Goal: Entertainment & Leisure: Consume media (video, audio)

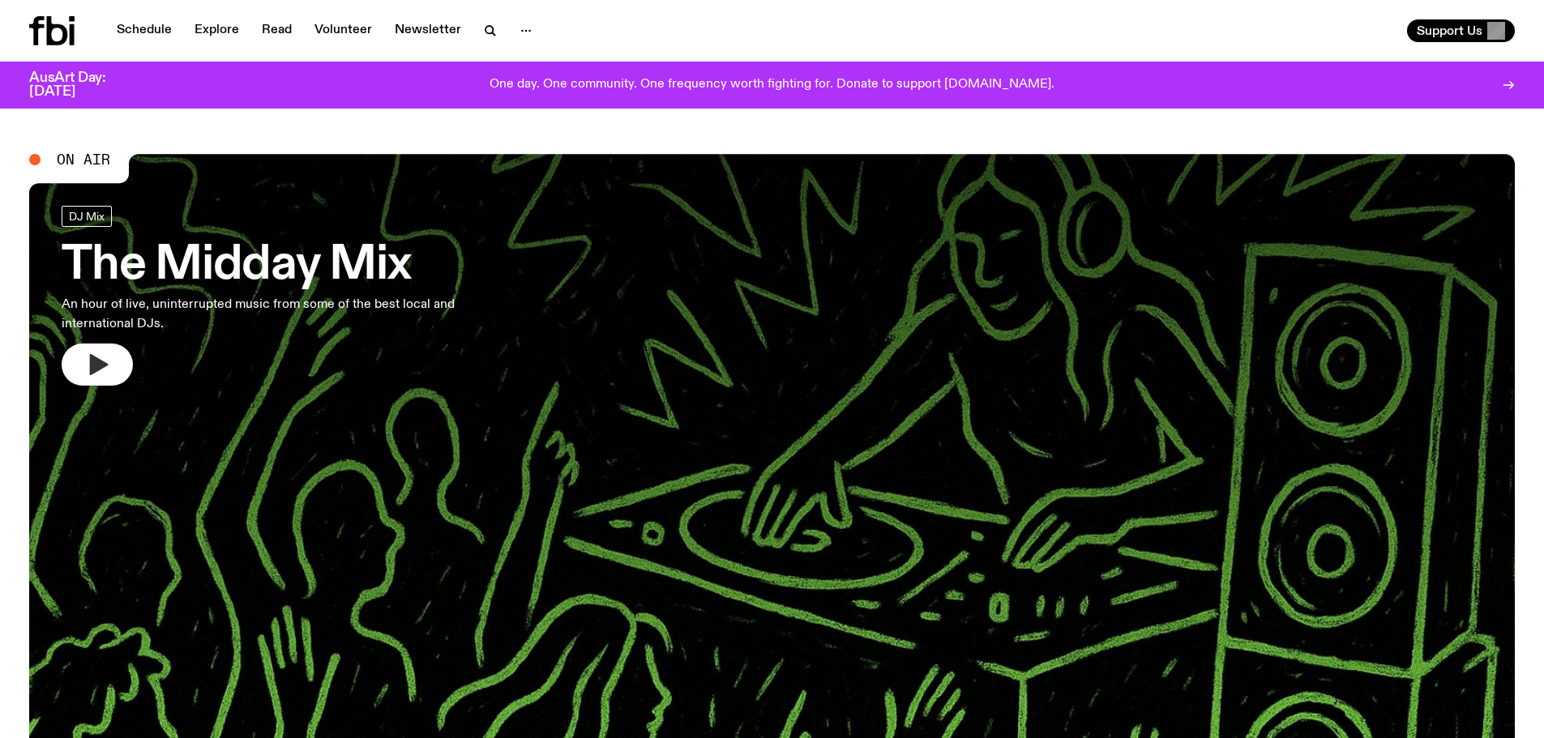
click at [109, 372] on icon "button" at bounding box center [97, 365] width 26 height 26
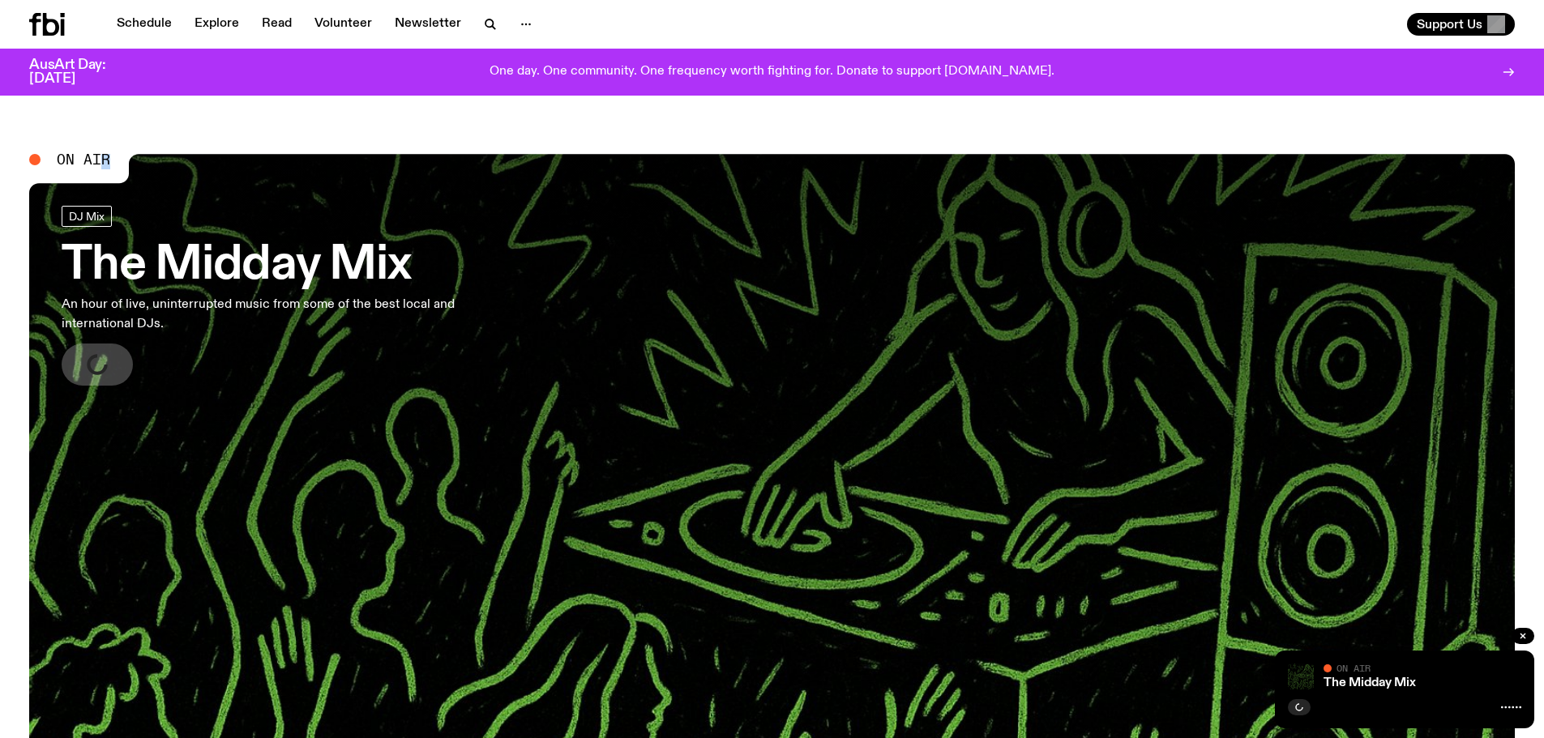
scroll to position [366, 0]
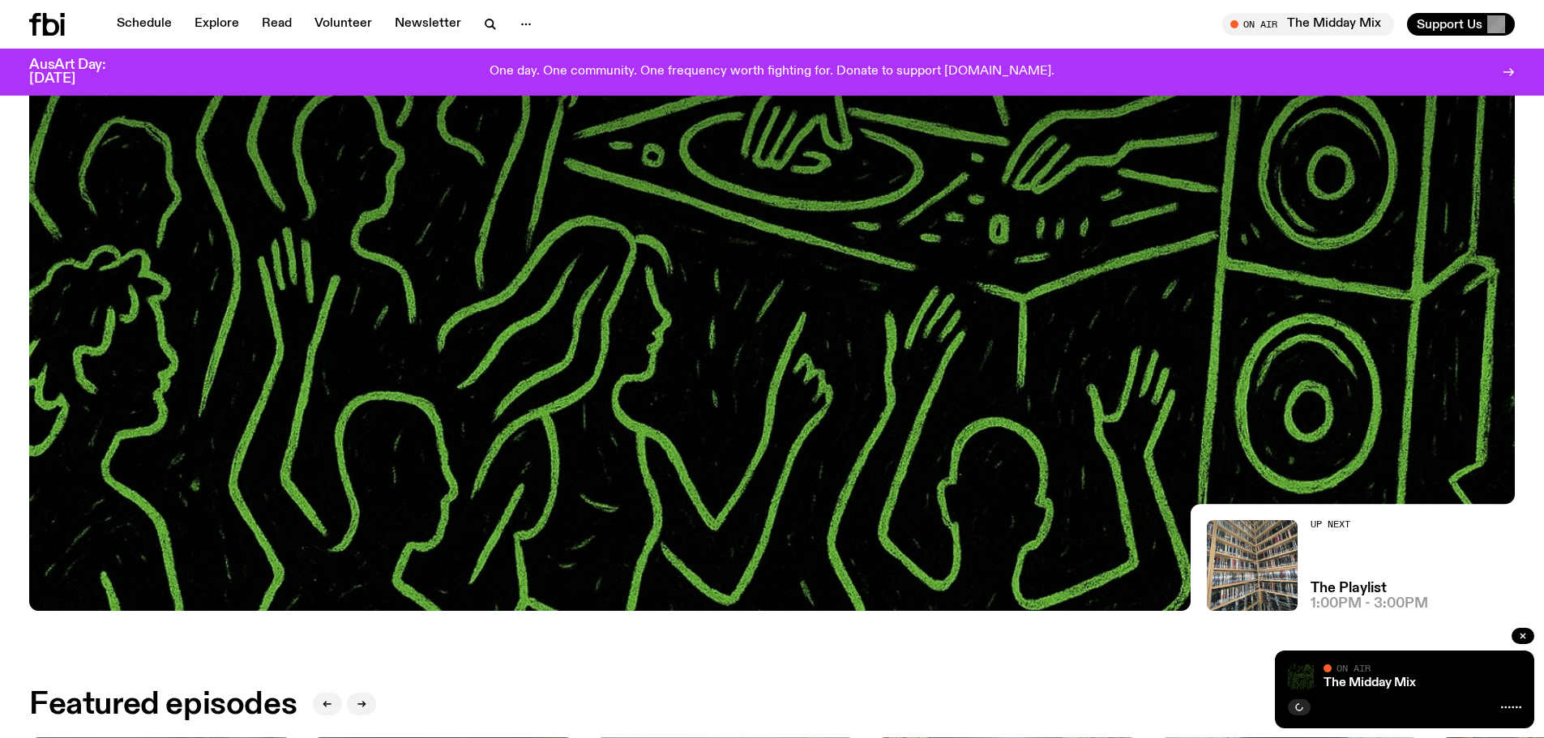
click at [1376, 683] on link "The Midday Mix" at bounding box center [1370, 683] width 92 height 13
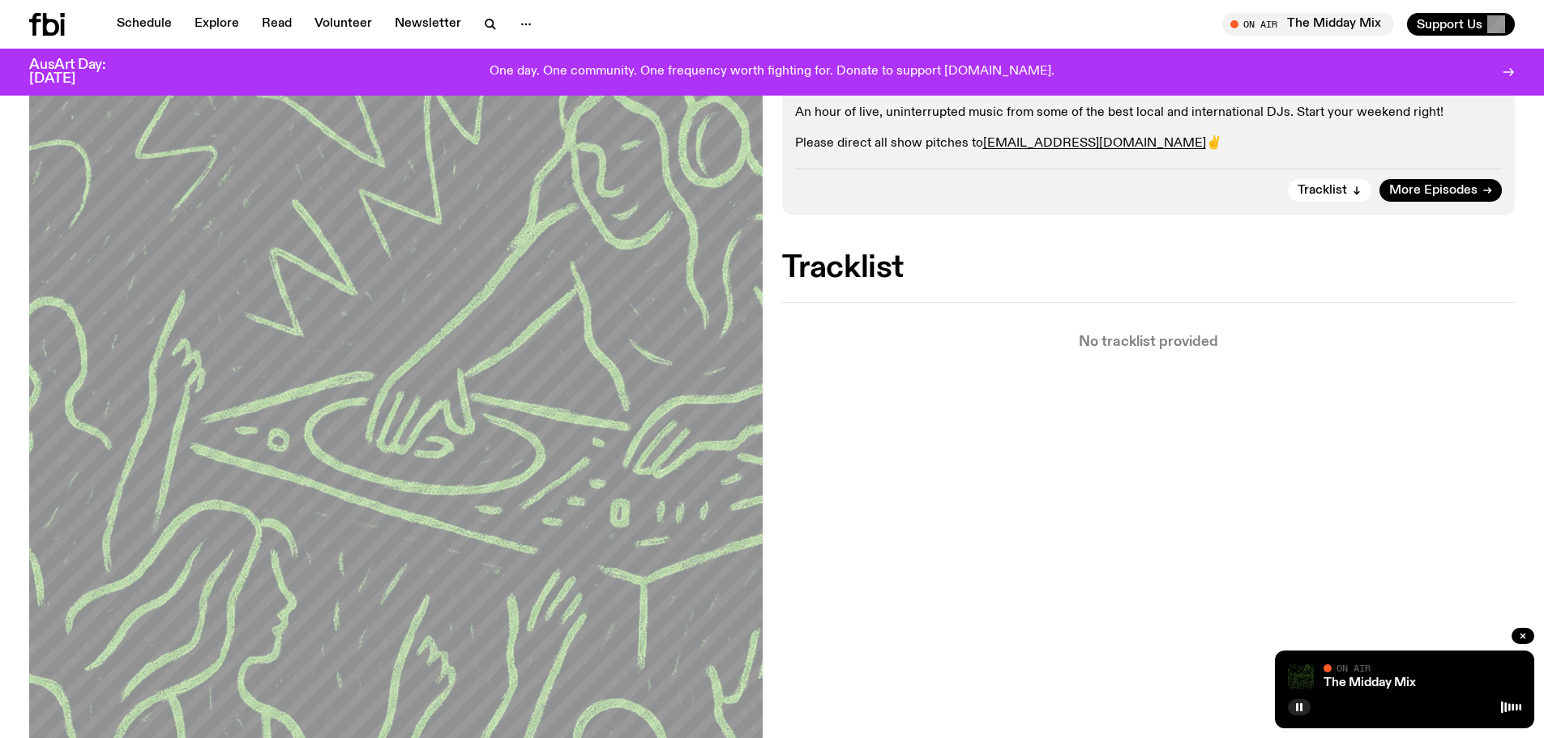
scroll to position [178, 0]
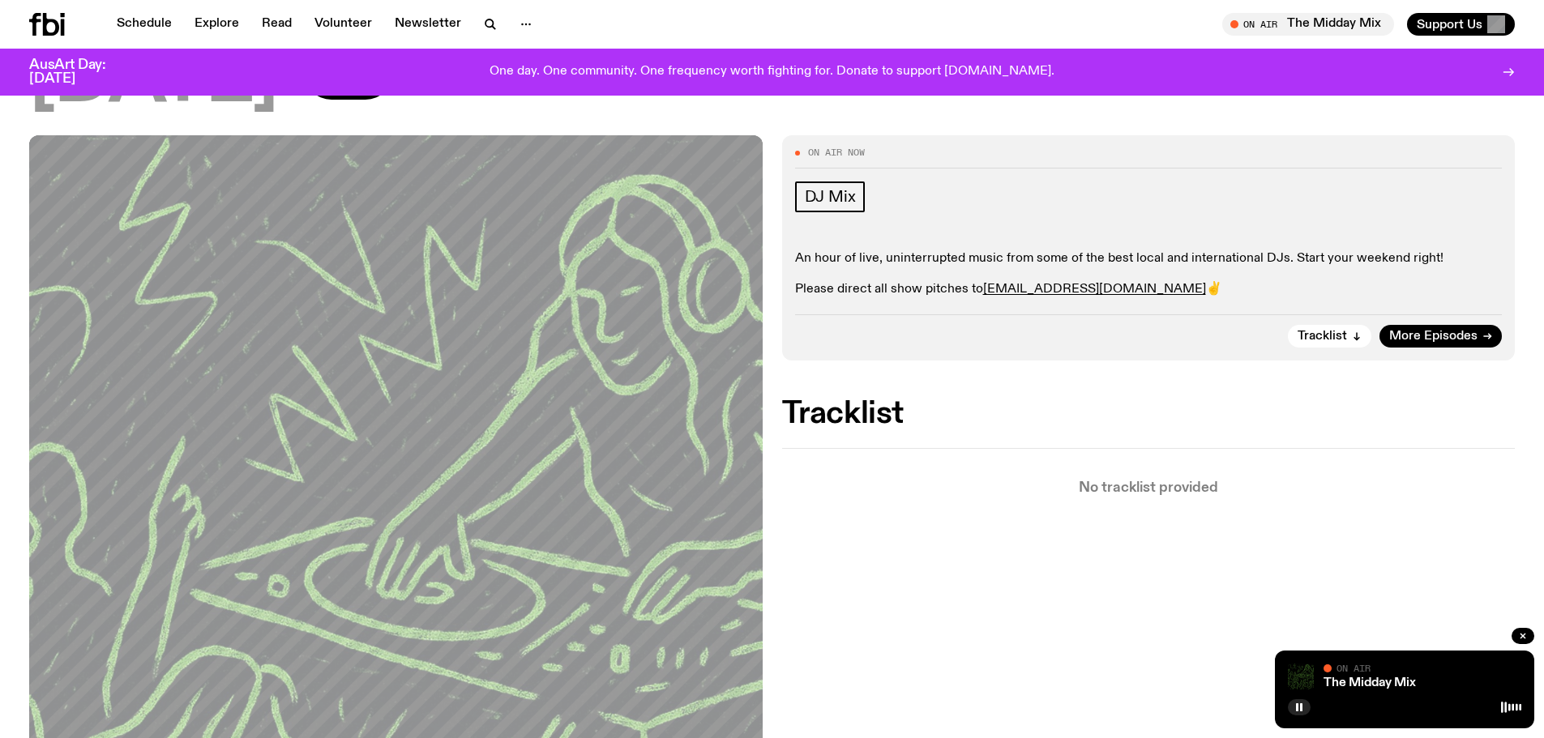
click at [1222, 231] on div "DJ Mix An hour of live, uninterrupted music from some of the best local and int…" at bounding box center [1149, 241] width 708 height 118
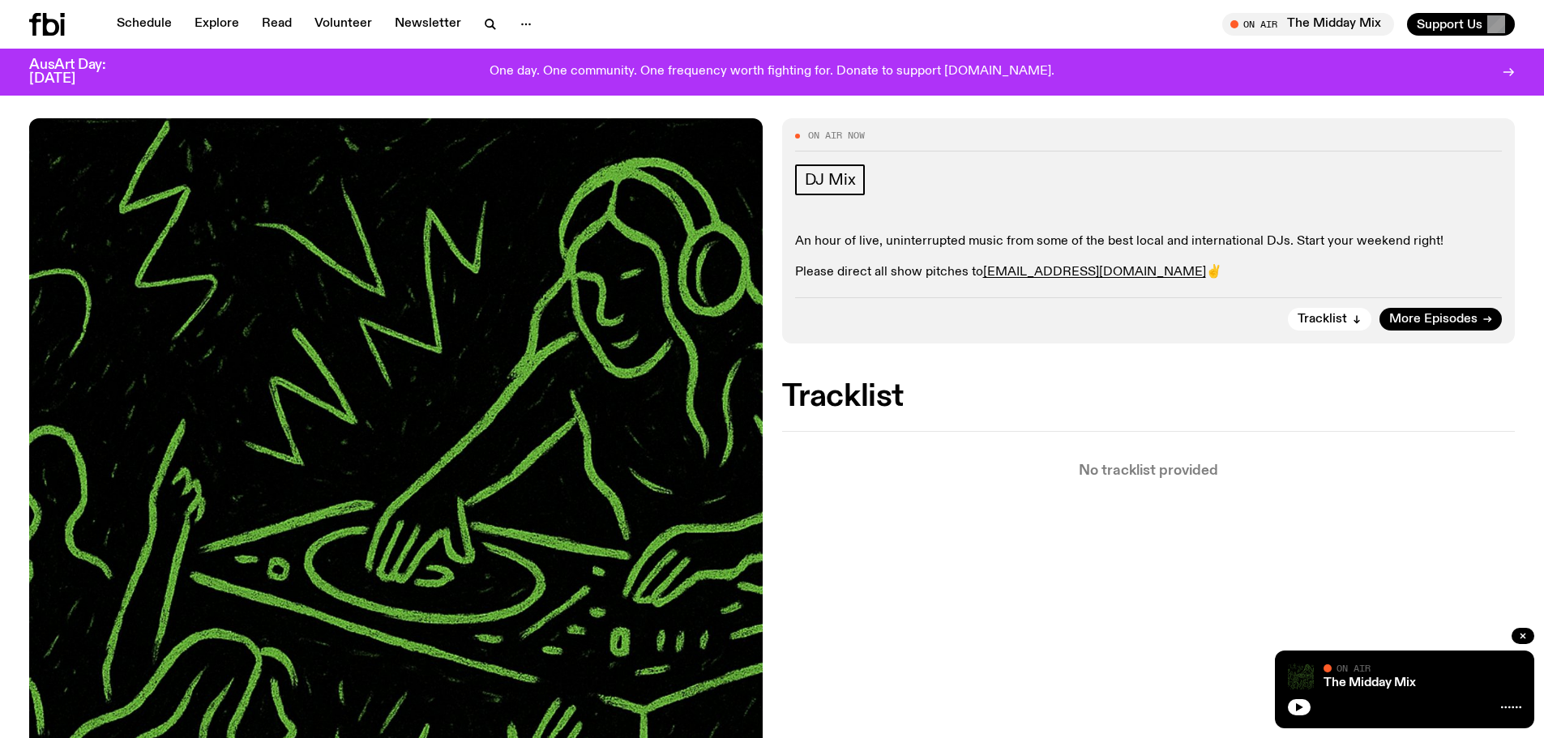
scroll to position [182, 0]
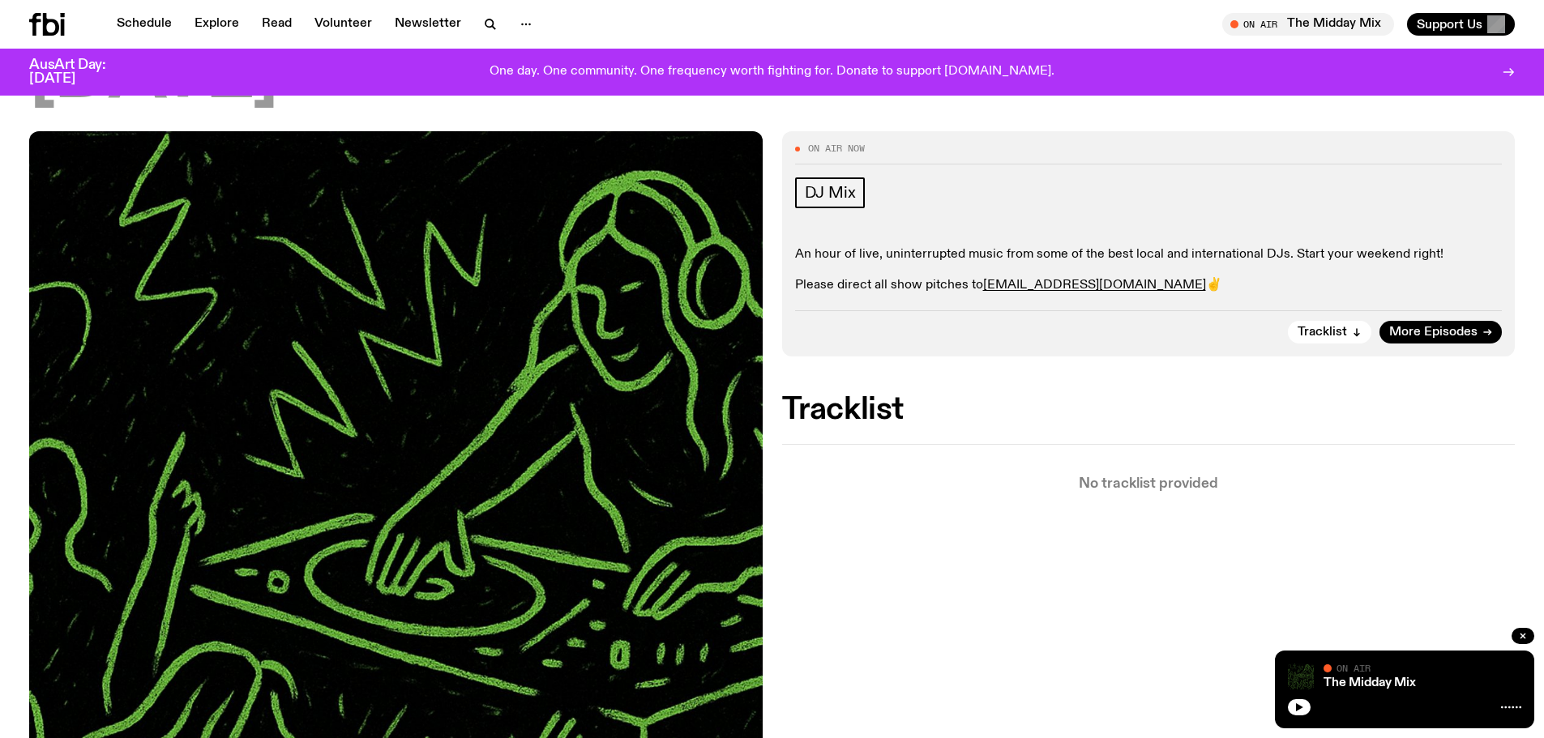
click at [1311, 712] on div at bounding box center [1404, 705] width 233 height 19
click at [1307, 711] on button "button" at bounding box center [1299, 708] width 23 height 16
click at [1308, 683] on img at bounding box center [1301, 677] width 26 height 26
click at [1299, 708] on icon "button" at bounding box center [1299, 708] width 7 height 8
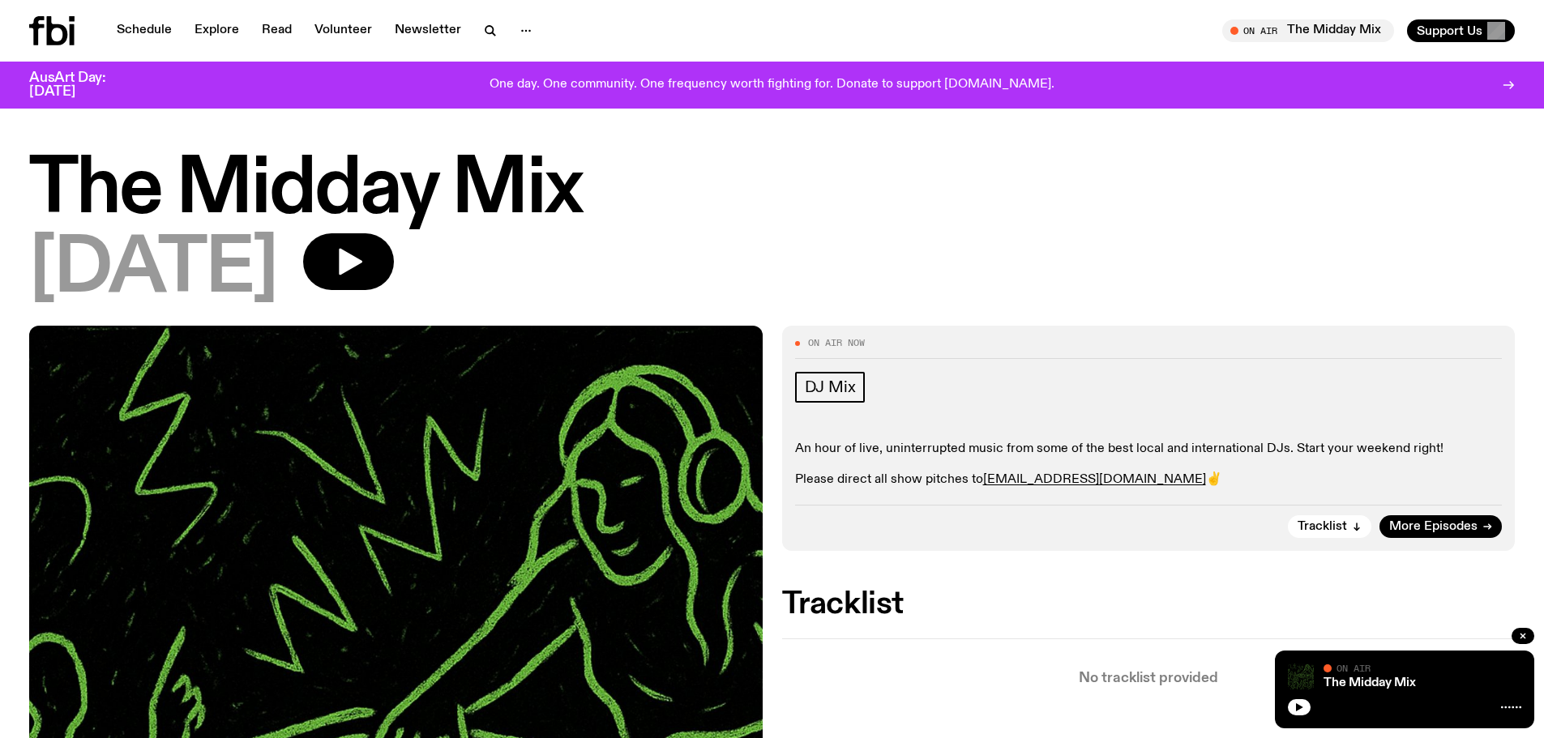
drag, startPoint x: 1305, startPoint y: 710, endPoint x: 1155, endPoint y: 668, distance: 155.8
click at [1301, 707] on icon "button" at bounding box center [1299, 708] width 7 height 8
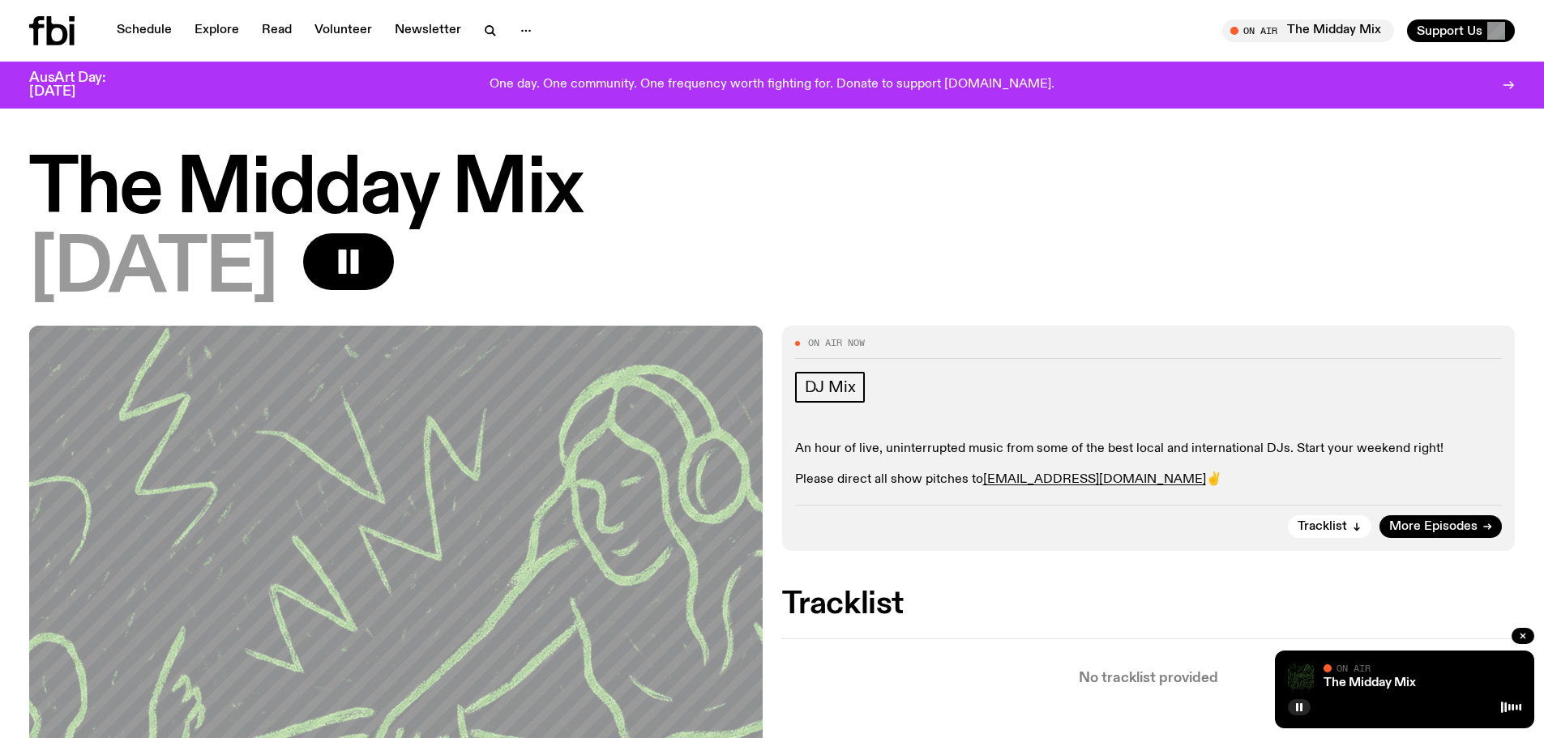
drag, startPoint x: 1382, startPoint y: 206, endPoint x: 1379, endPoint y: 198, distance: 8.7
click at [1382, 206] on h1 "The Midday Mix" at bounding box center [772, 190] width 1486 height 73
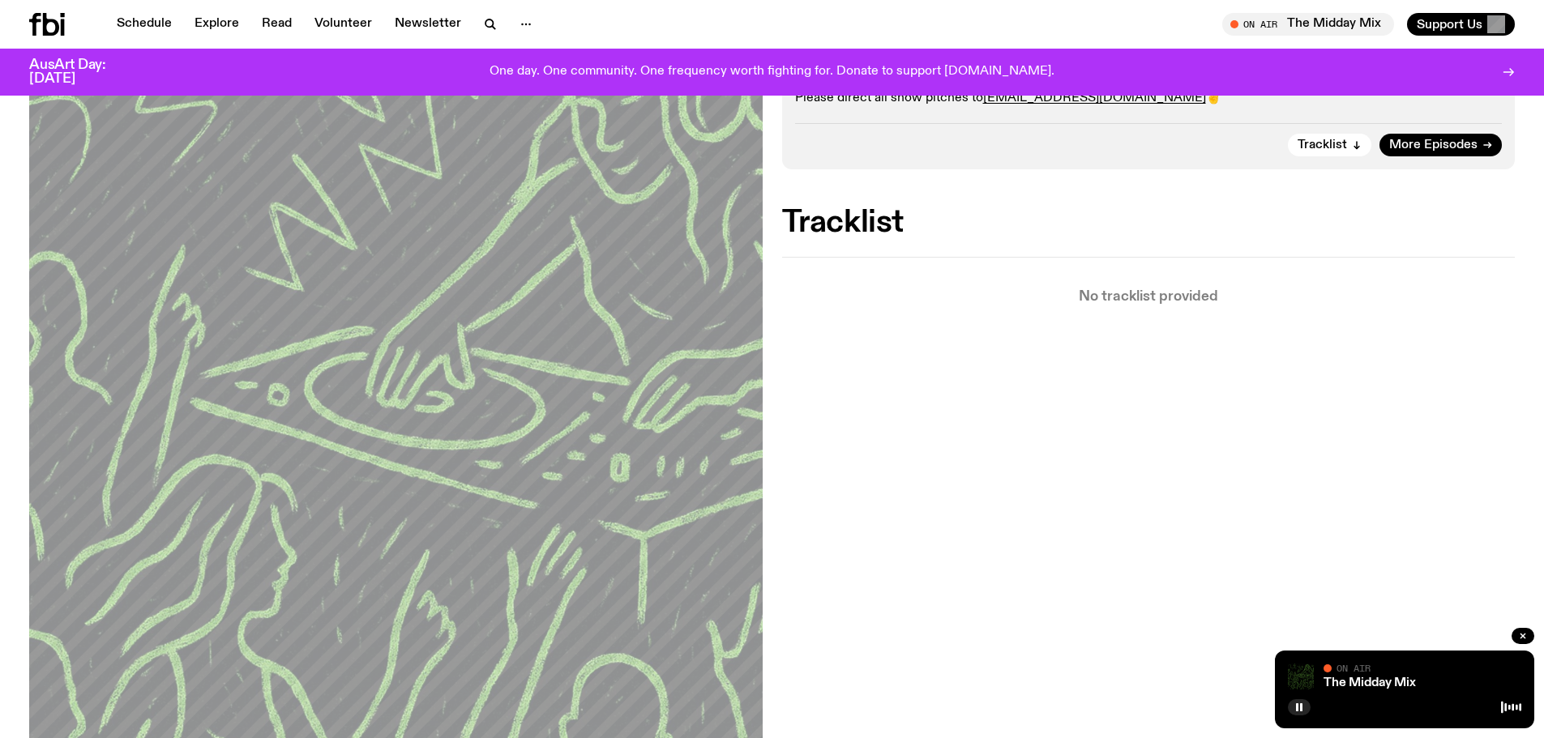
scroll to position [366, 0]
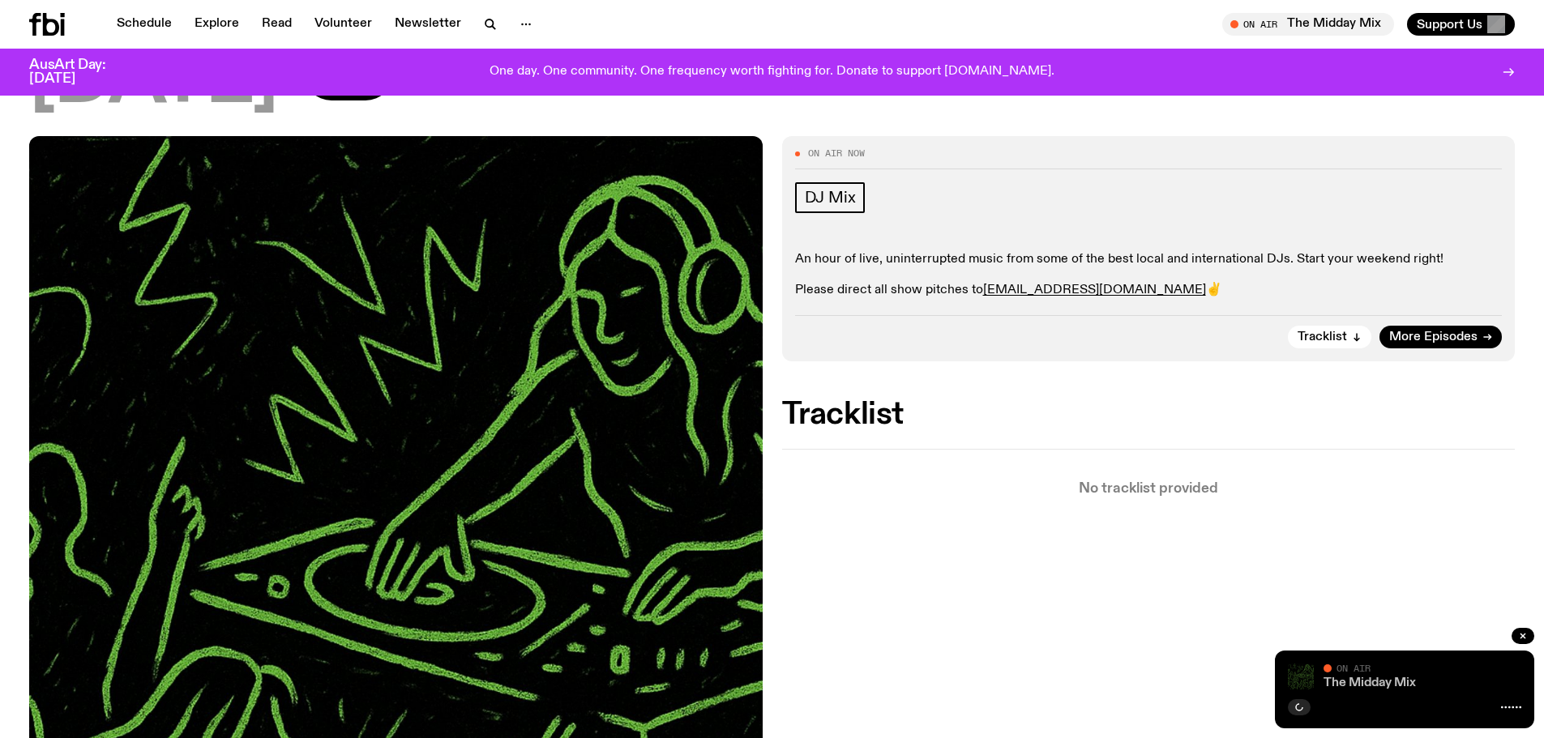
scroll to position [176, 0]
click at [1312, 707] on div at bounding box center [1404, 705] width 233 height 19
click at [1304, 709] on button "button" at bounding box center [1299, 708] width 23 height 16
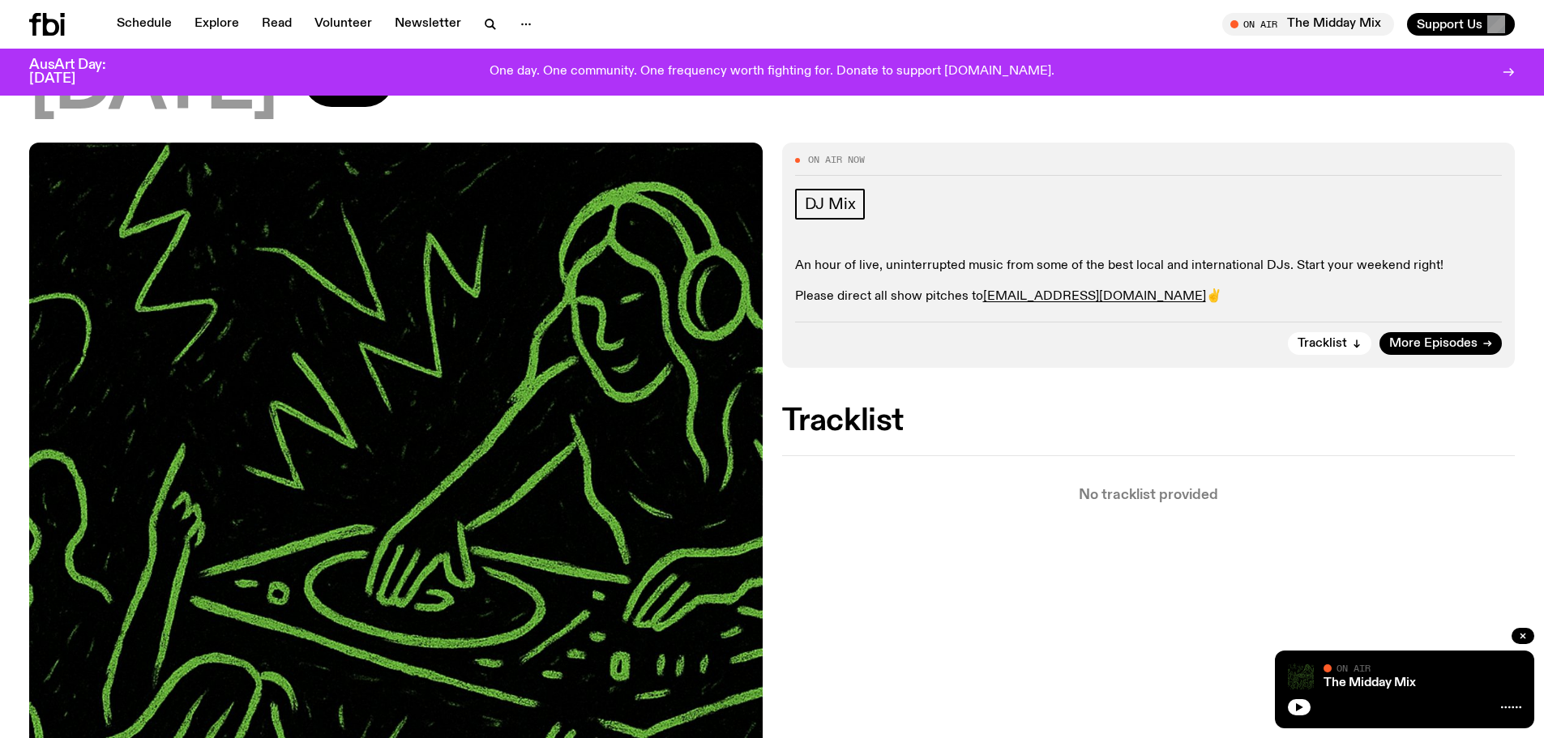
scroll to position [181, 0]
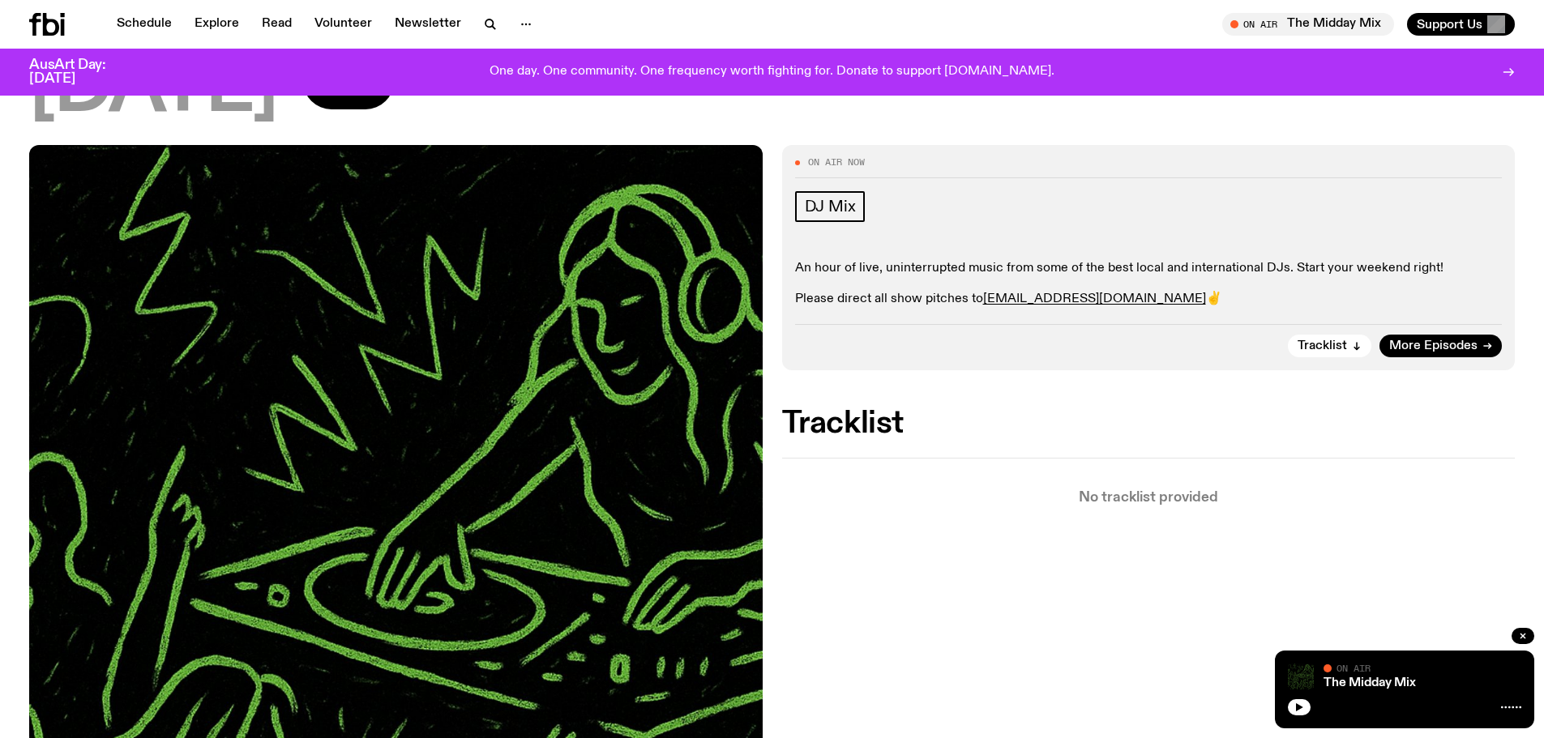
click at [1303, 709] on icon "button" at bounding box center [1300, 708] width 10 height 10
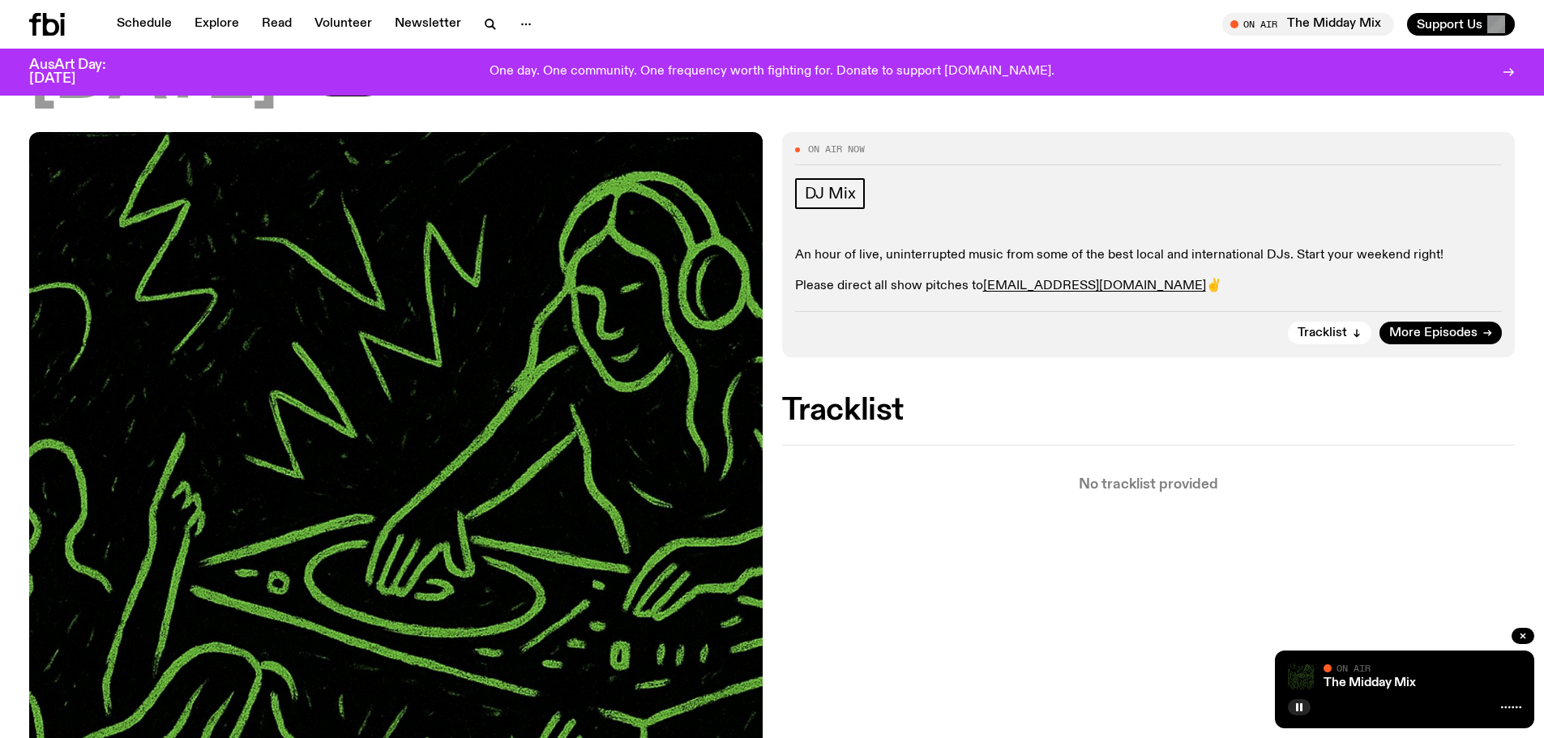
scroll to position [180, 0]
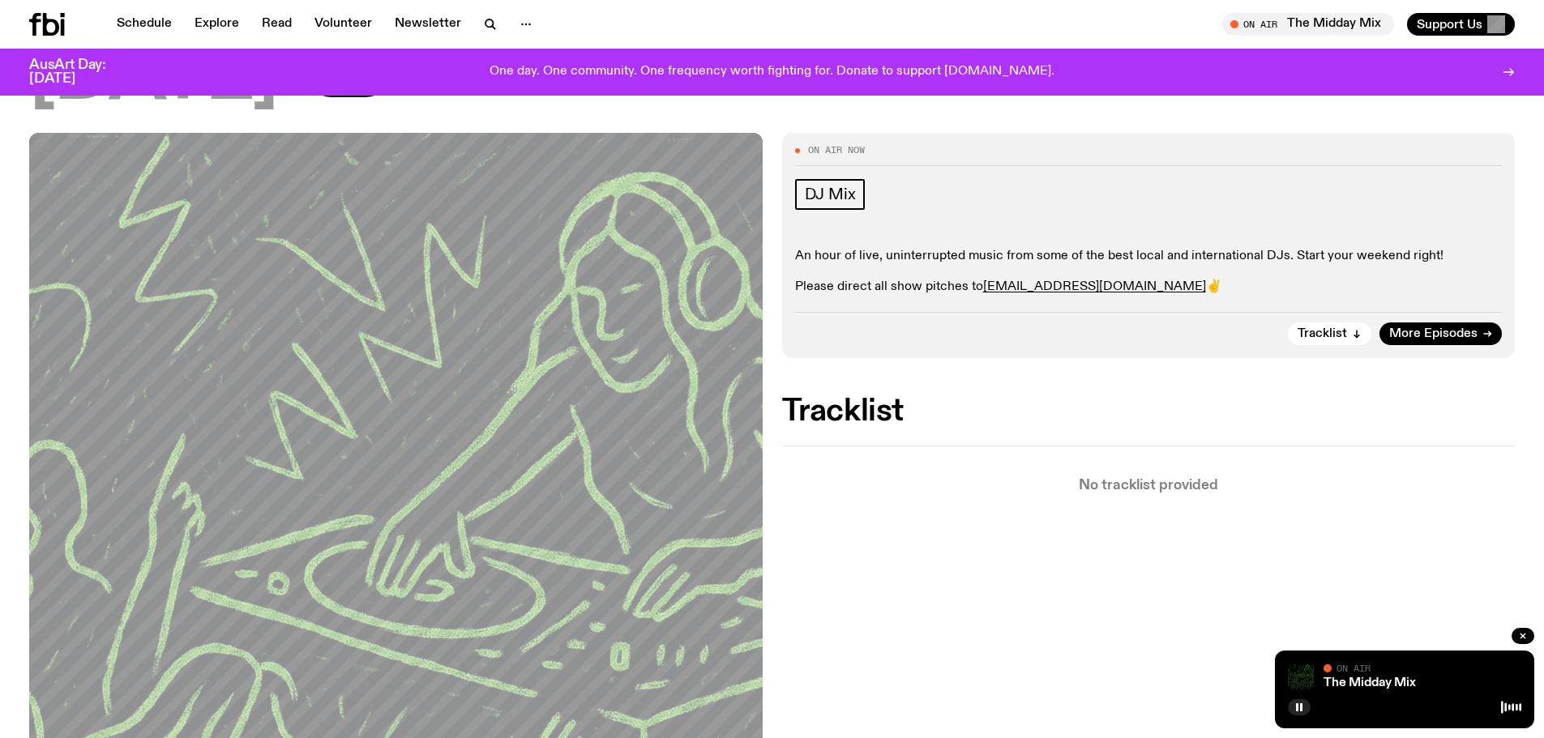
click at [1166, 715] on div "On Air Now DJ Mix An hour of live, uninterrupted music from some of the best lo…" at bounding box center [772, 660] width 1544 height 1055
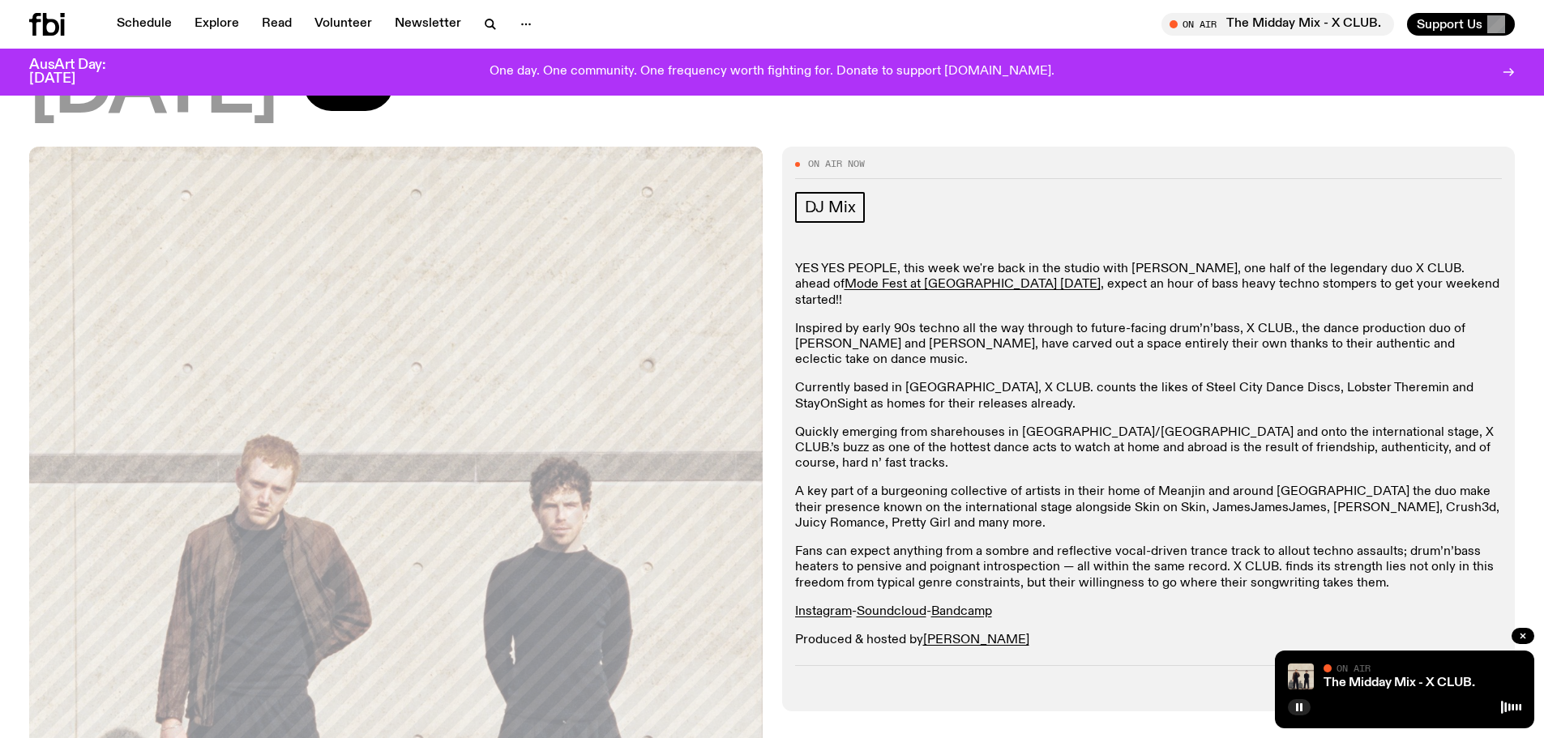
scroll to position [176, 0]
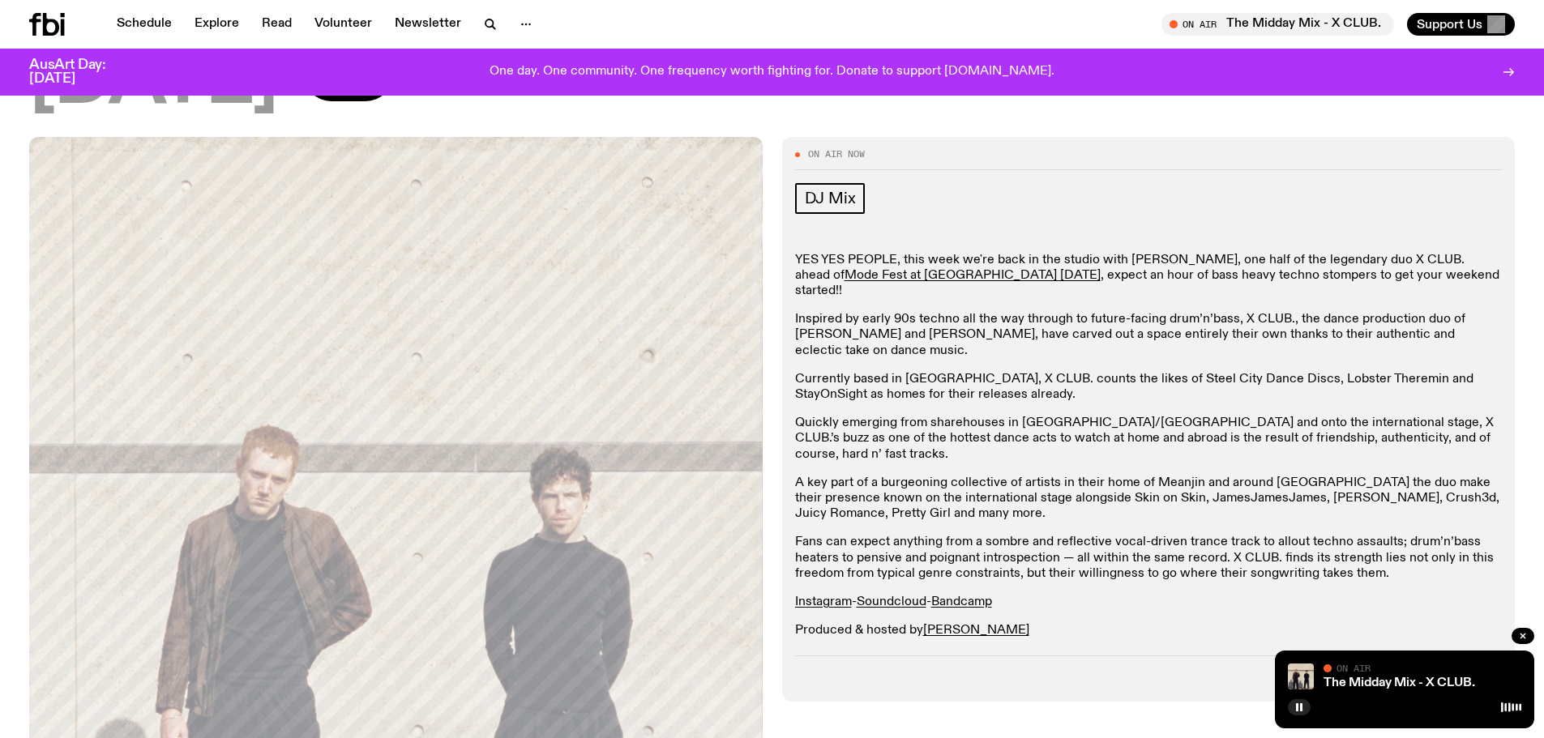
click at [975, 432] on div "YES YES PEOPLE, this week we're back in the studio with Jesse, one half of the …" at bounding box center [1149, 446] width 708 height 387
click at [952, 442] on div "YES YES PEOPLE, this week we're back in the studio with Jesse, one half of the …" at bounding box center [1149, 446] width 708 height 387
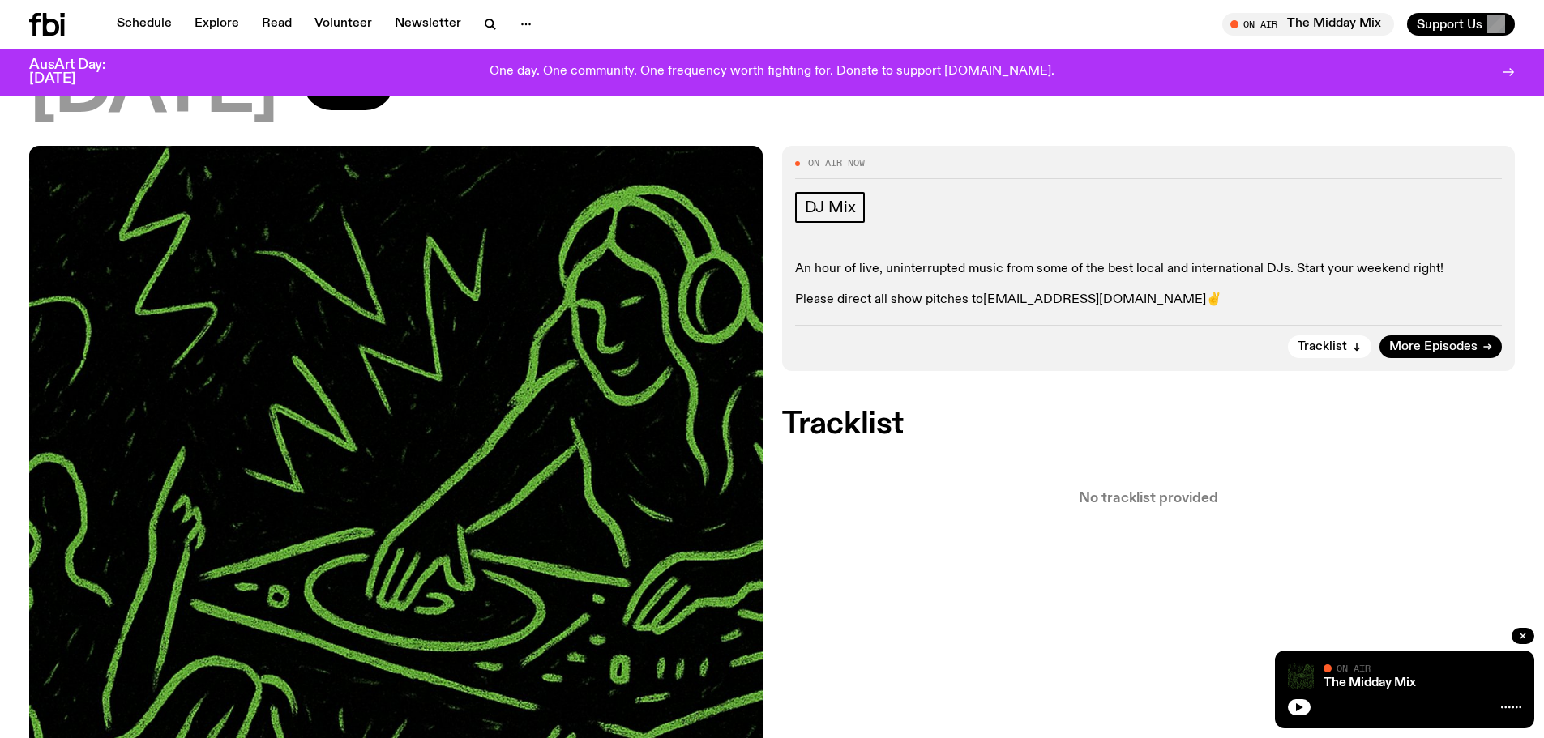
scroll to position [167, 0]
click at [1309, 716] on div "The Midday Mix On Air On Air" at bounding box center [1404, 690] width 259 height 78
click at [1299, 703] on icon "button" at bounding box center [1300, 708] width 10 height 10
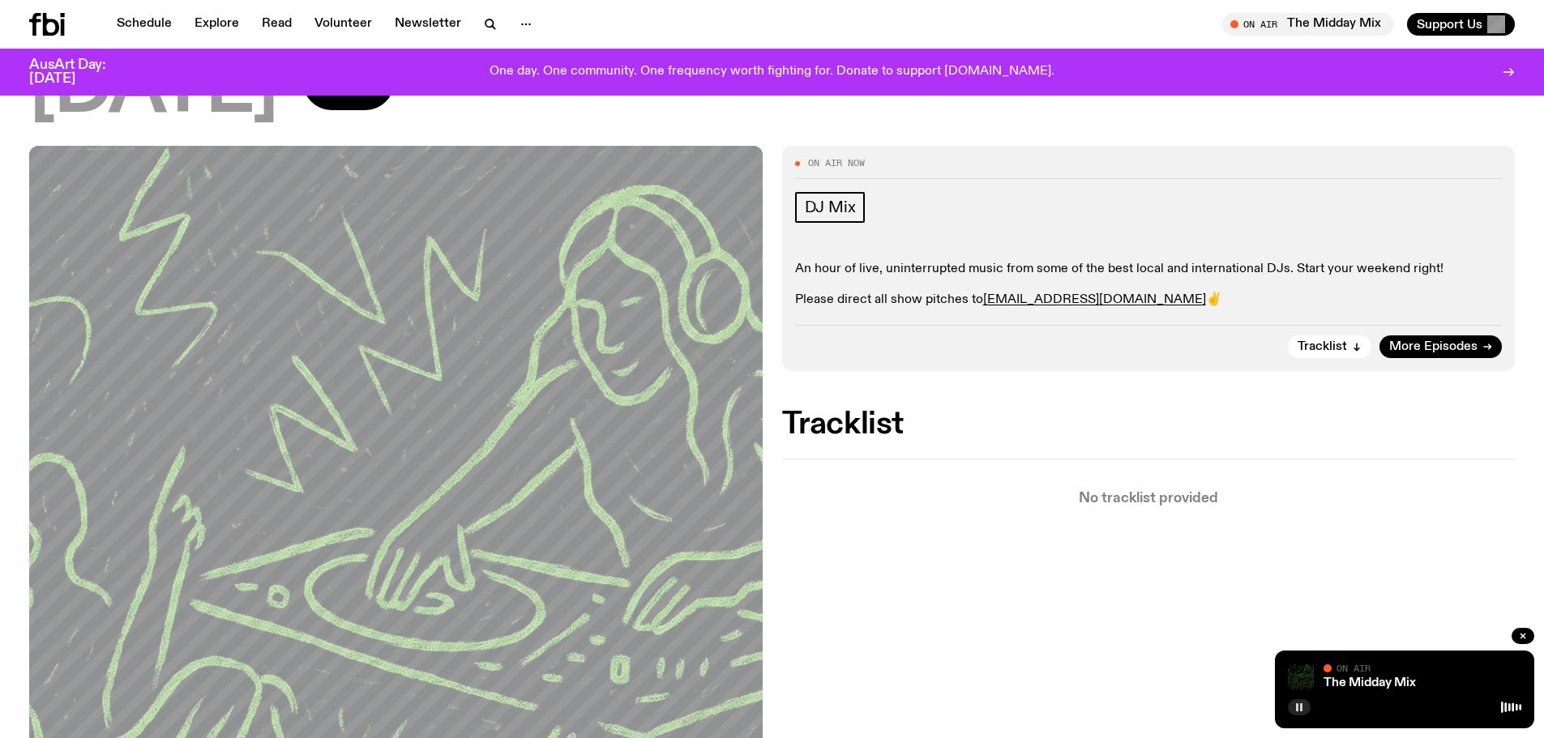
click at [843, 101] on div "[DATE]" at bounding box center [772, 89] width 1486 height 73
click at [1522, 633] on icon "button" at bounding box center [1523, 636] width 10 height 10
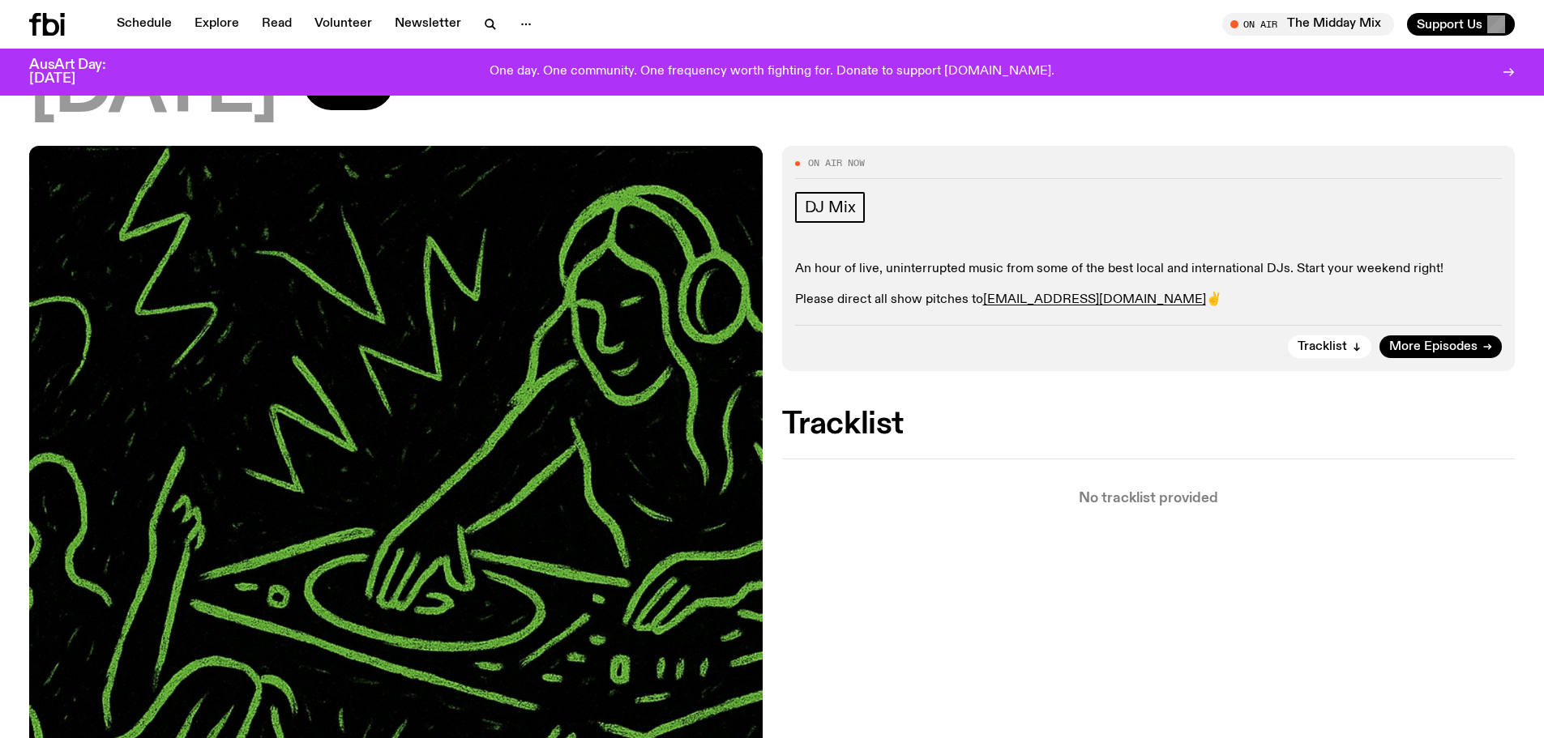
click at [1413, 712] on div "On Air Now DJ Mix An hour of live, uninterrupted music from some of the best lo…" at bounding box center [772, 673] width 1544 height 1055
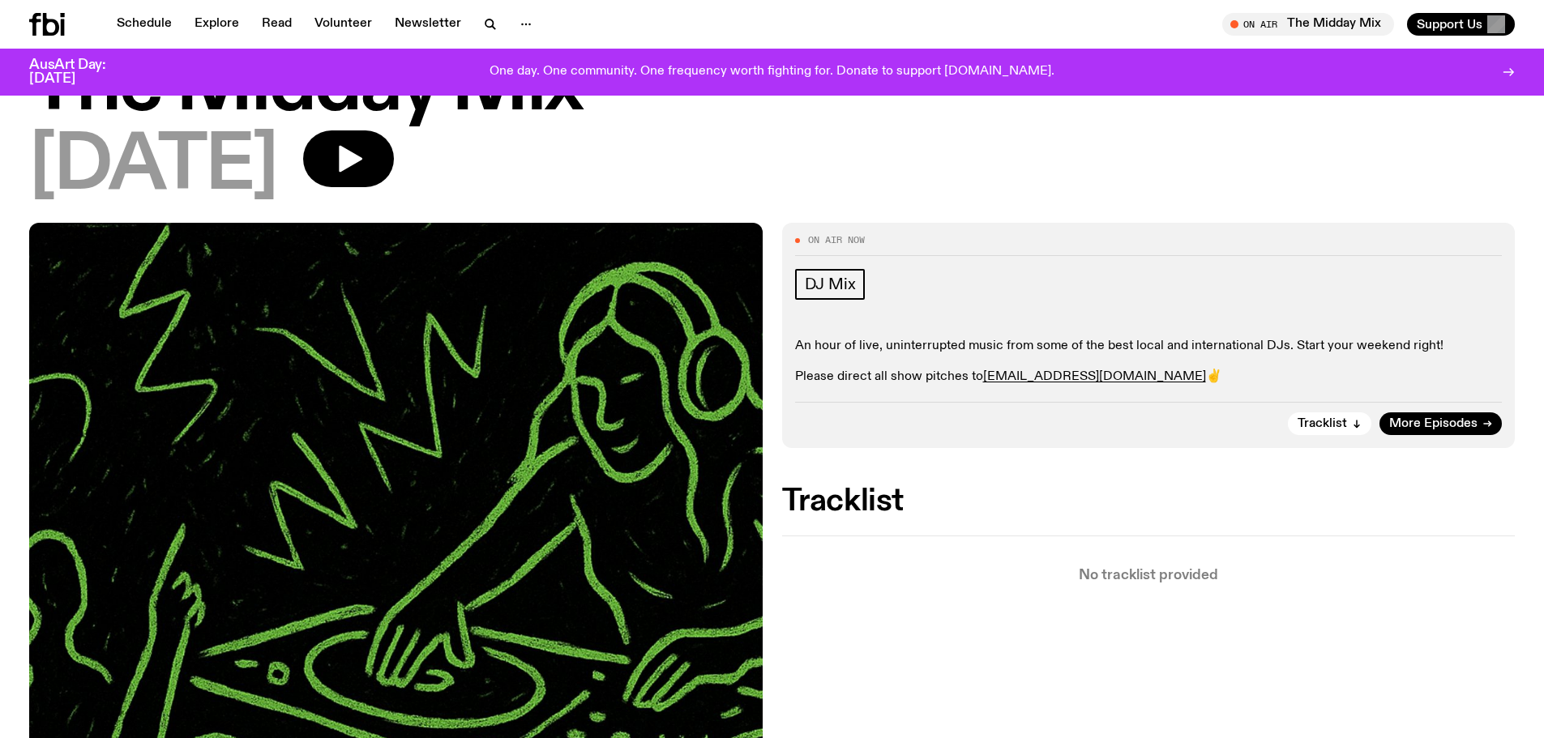
click at [671, 203] on div "[DATE]" at bounding box center [772, 167] width 1486 height 73
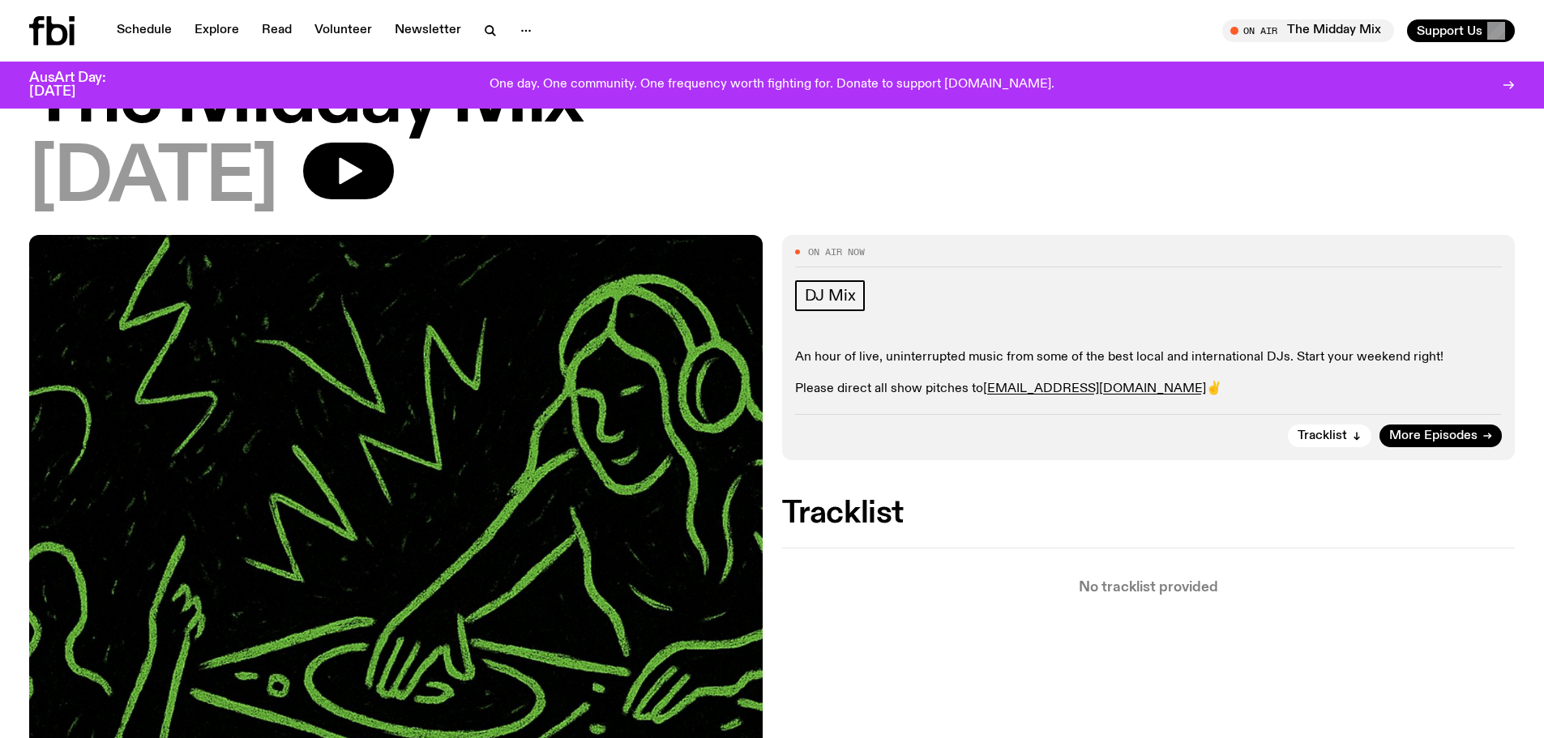
scroll to position [0, 0]
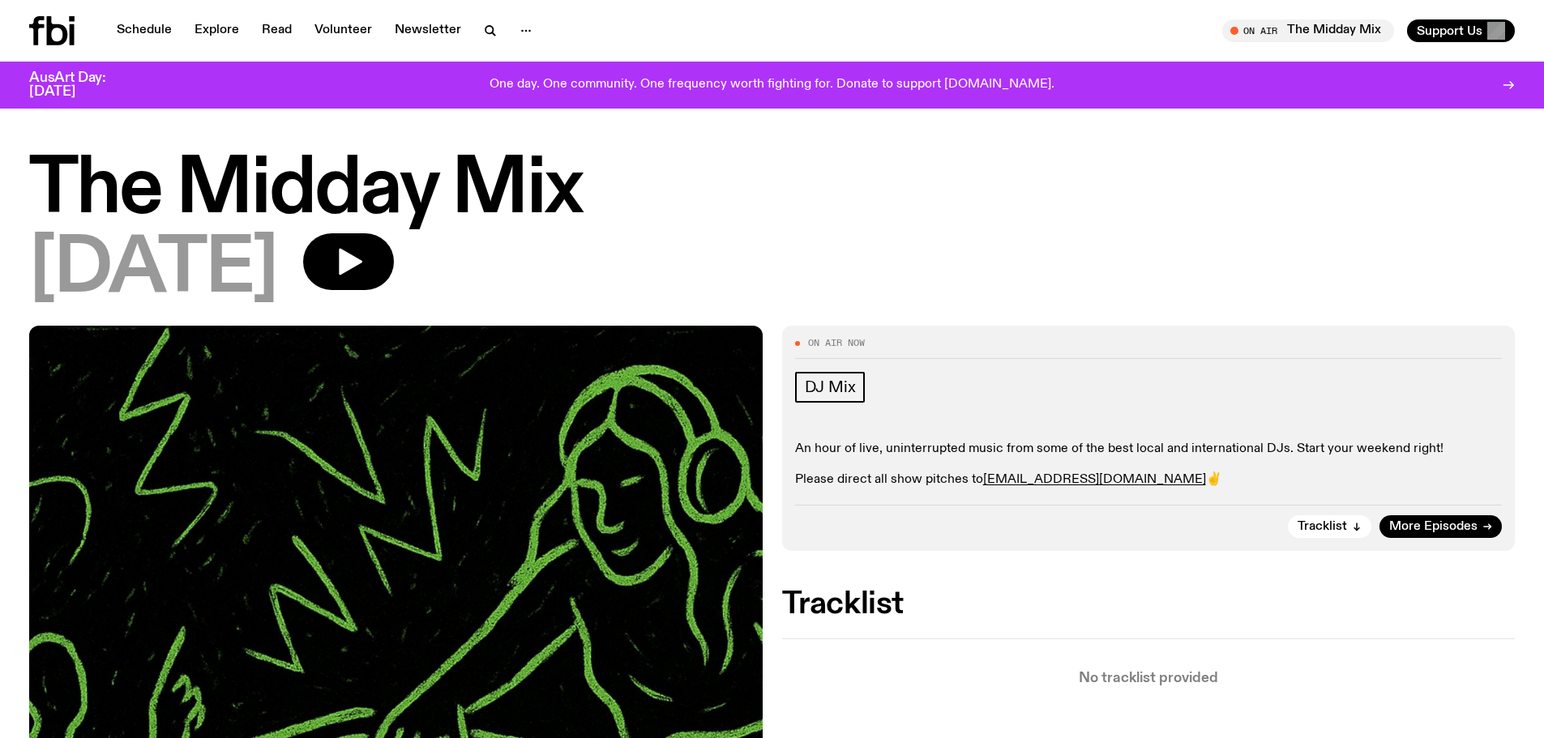
click at [823, 329] on div "On Air Now DJ Mix An hour of live, uninterrupted music from some of the best lo…" at bounding box center [1149, 438] width 734 height 225
click at [358, 227] on h1 "The Midday Mix" at bounding box center [772, 190] width 1486 height 73
click at [362, 256] on icon "button" at bounding box center [351, 262] width 24 height 27
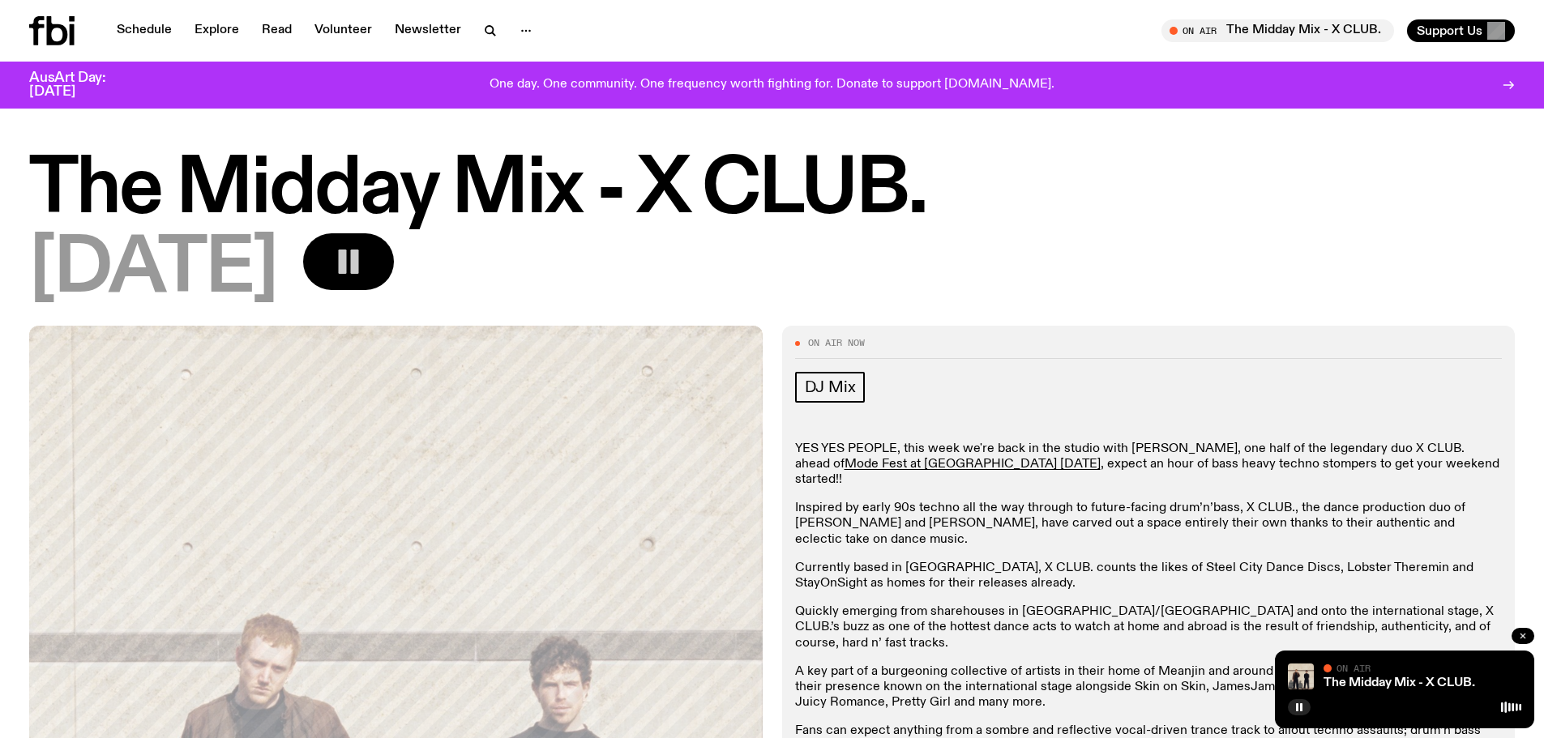
click at [1515, 632] on button "button" at bounding box center [1523, 636] width 23 height 16
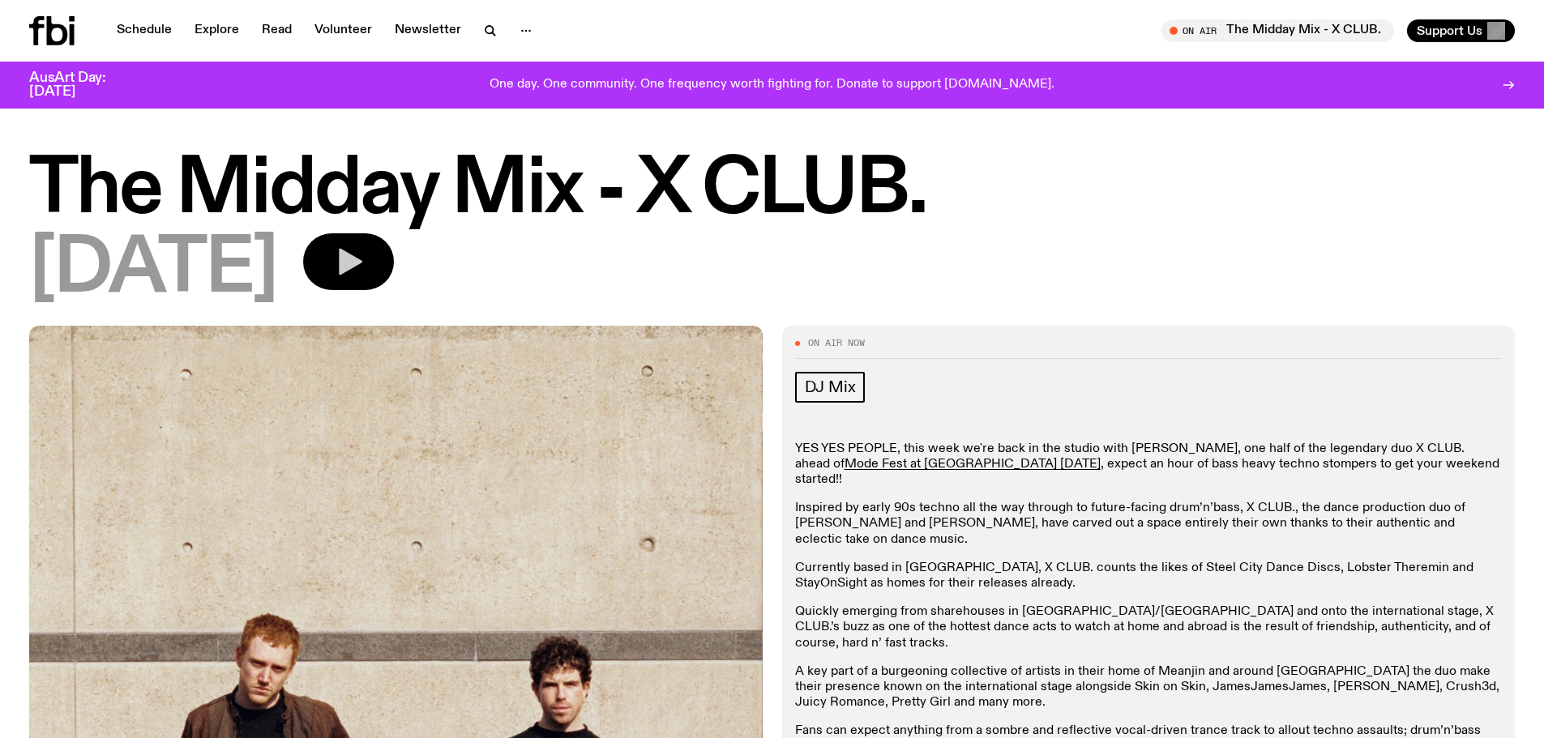
click at [1534, 670] on button "button" at bounding box center [1542, 676] width 17 height 12
click at [382, 240] on button "button" at bounding box center [348, 261] width 91 height 57
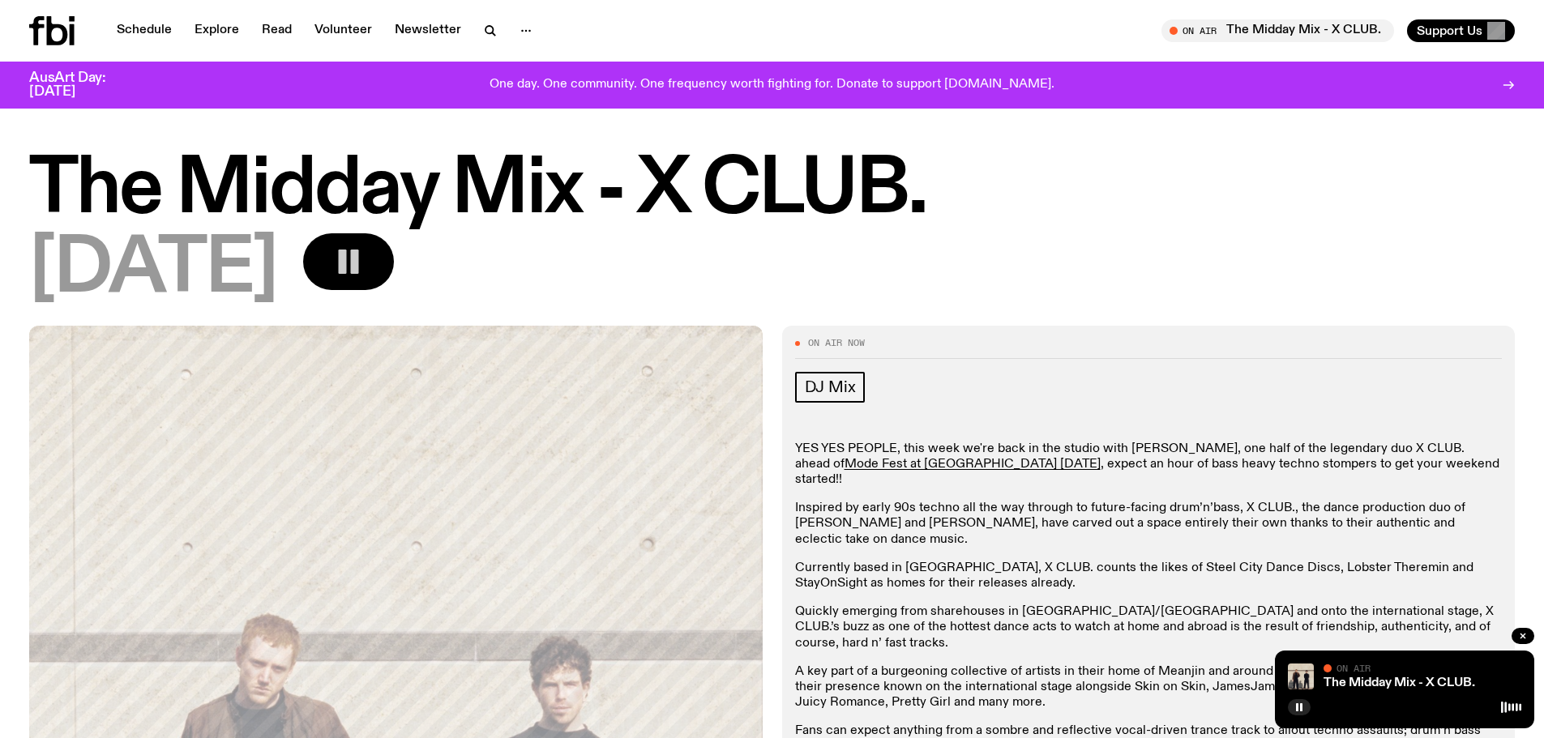
click at [365, 272] on icon "button" at bounding box center [348, 262] width 32 height 32
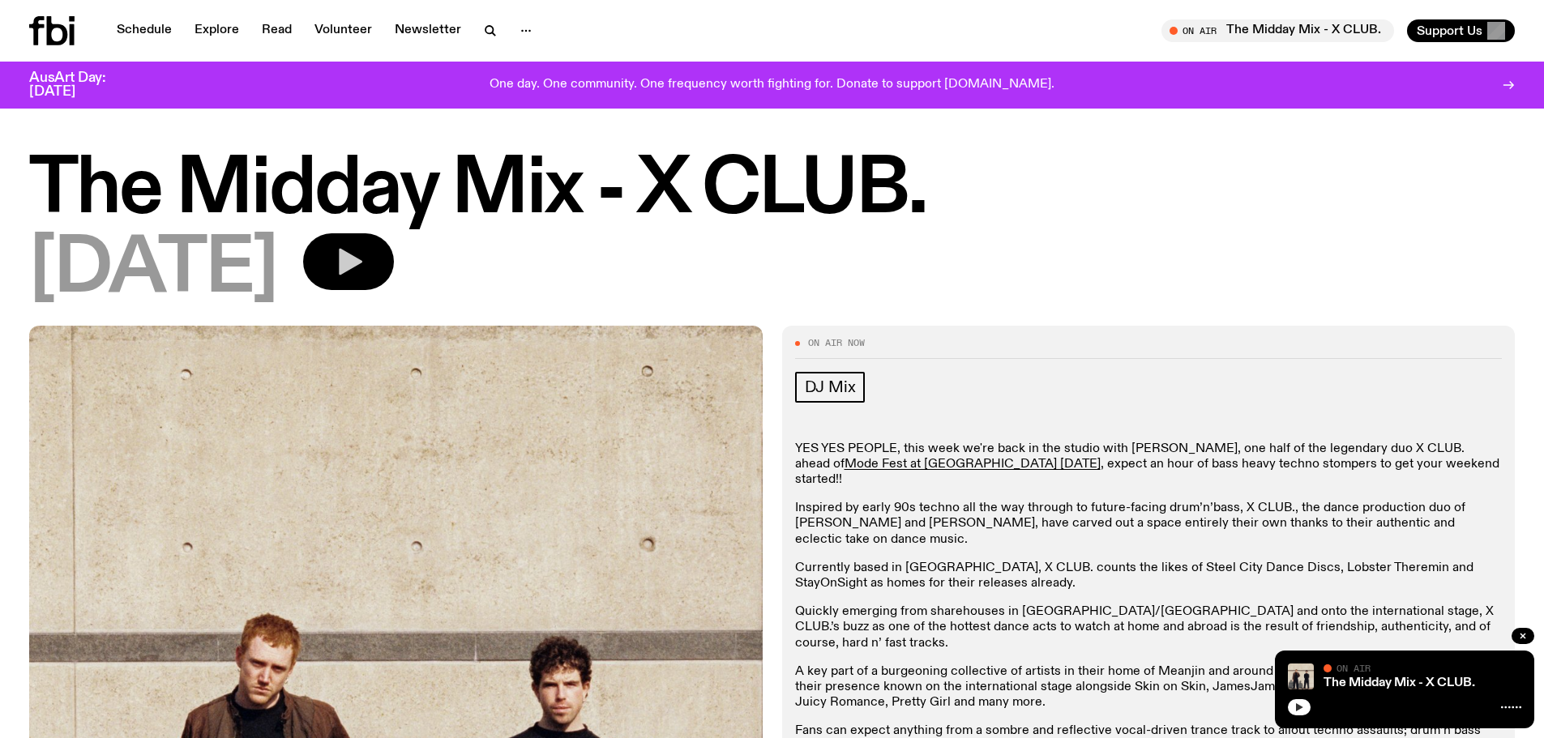
click at [1312, 704] on div at bounding box center [1404, 705] width 233 height 19
click at [1299, 709] on icon "button" at bounding box center [1299, 708] width 7 height 8
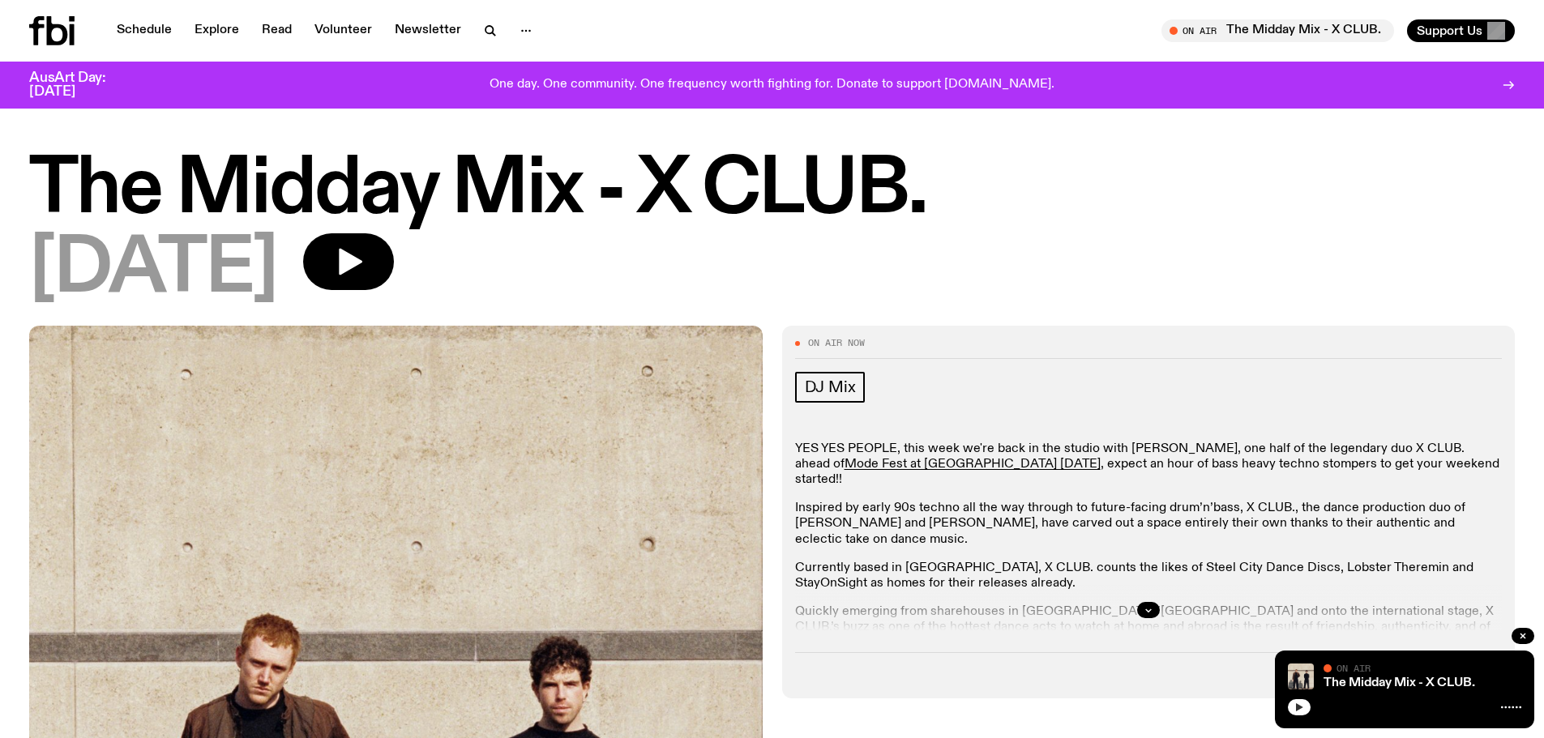
click at [1307, 707] on button "button" at bounding box center [1299, 708] width 23 height 16
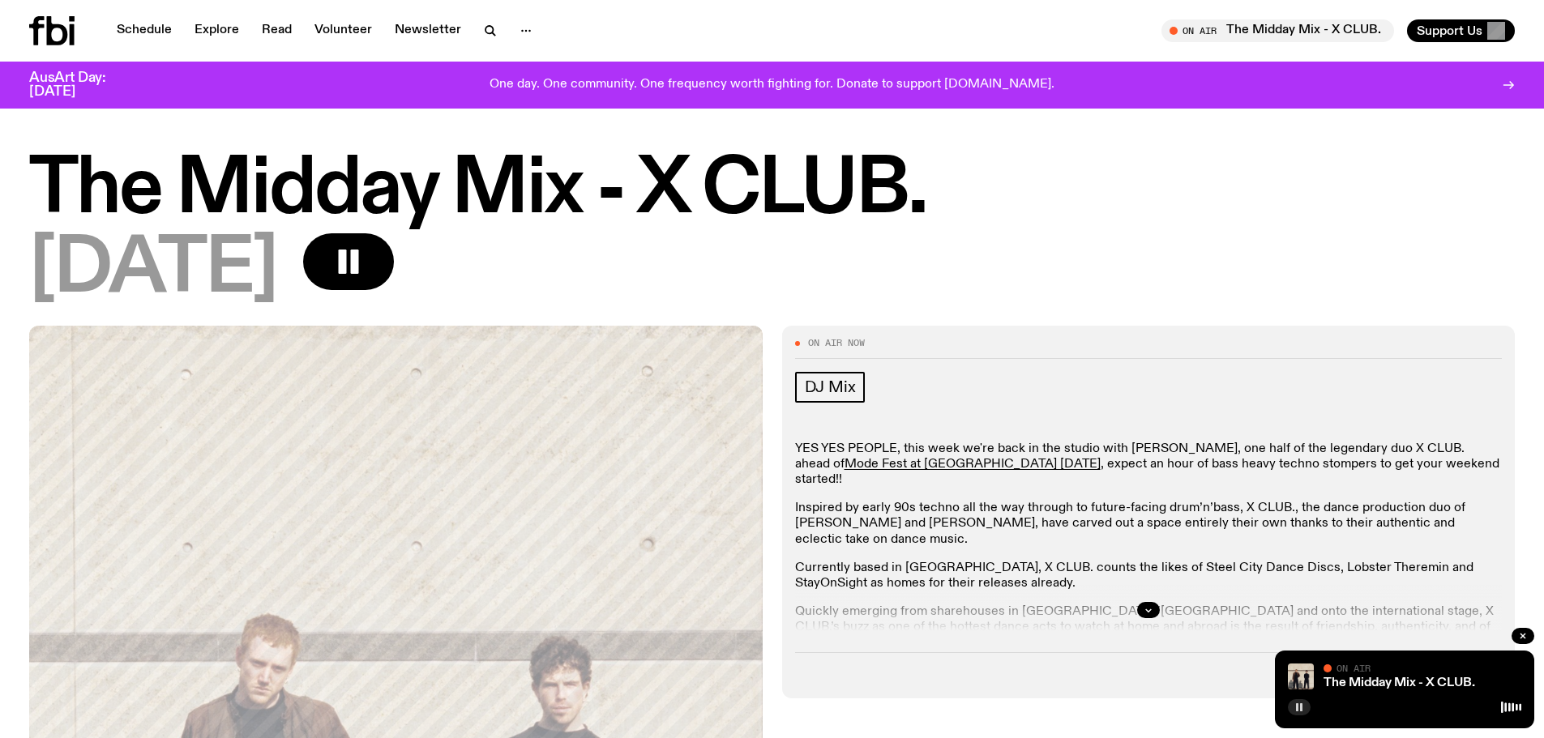
click at [1301, 707] on rect "button" at bounding box center [1301, 708] width 2 height 8
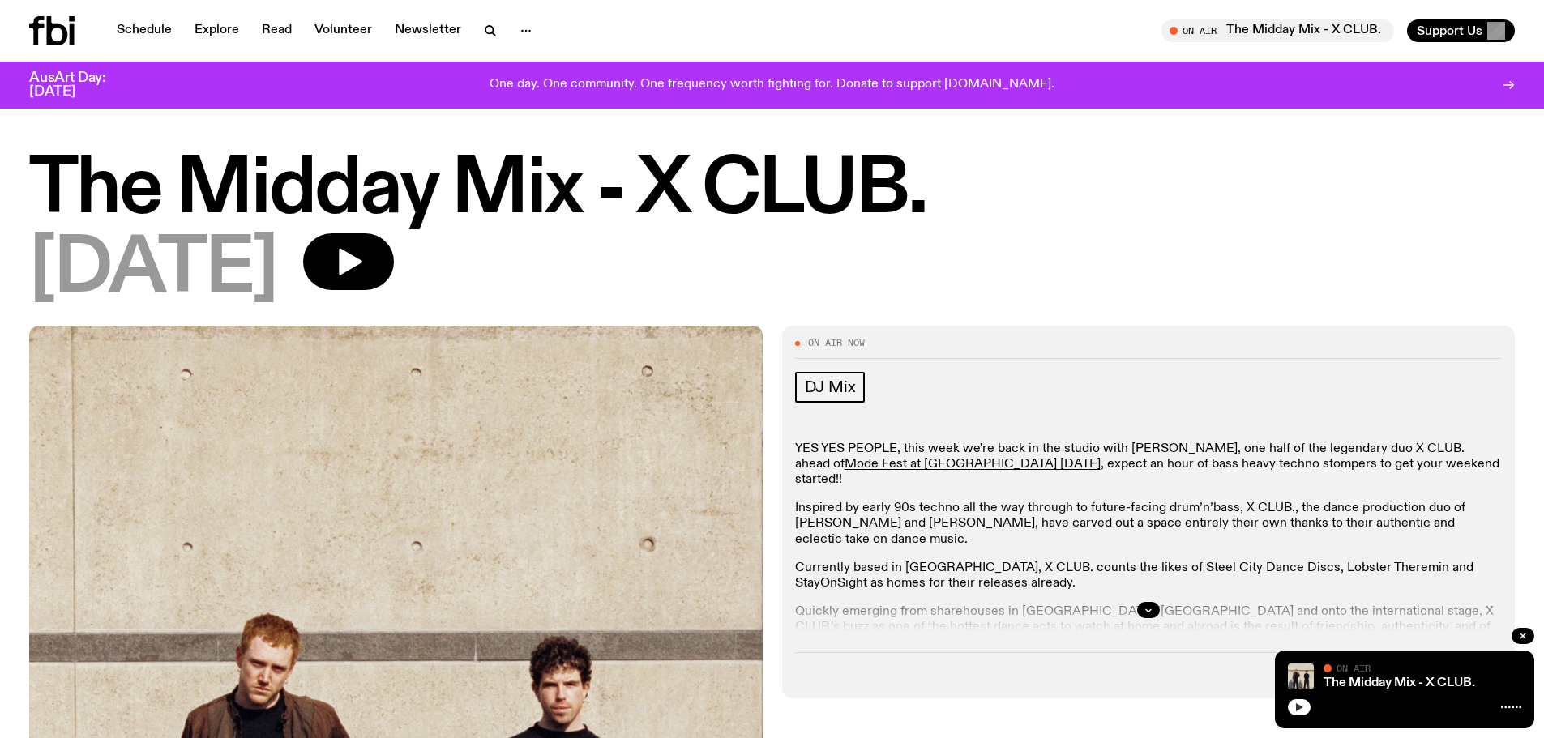
click at [1304, 705] on button "button" at bounding box center [1299, 708] width 23 height 16
click at [1299, 710] on icon "button" at bounding box center [1299, 708] width 7 height 8
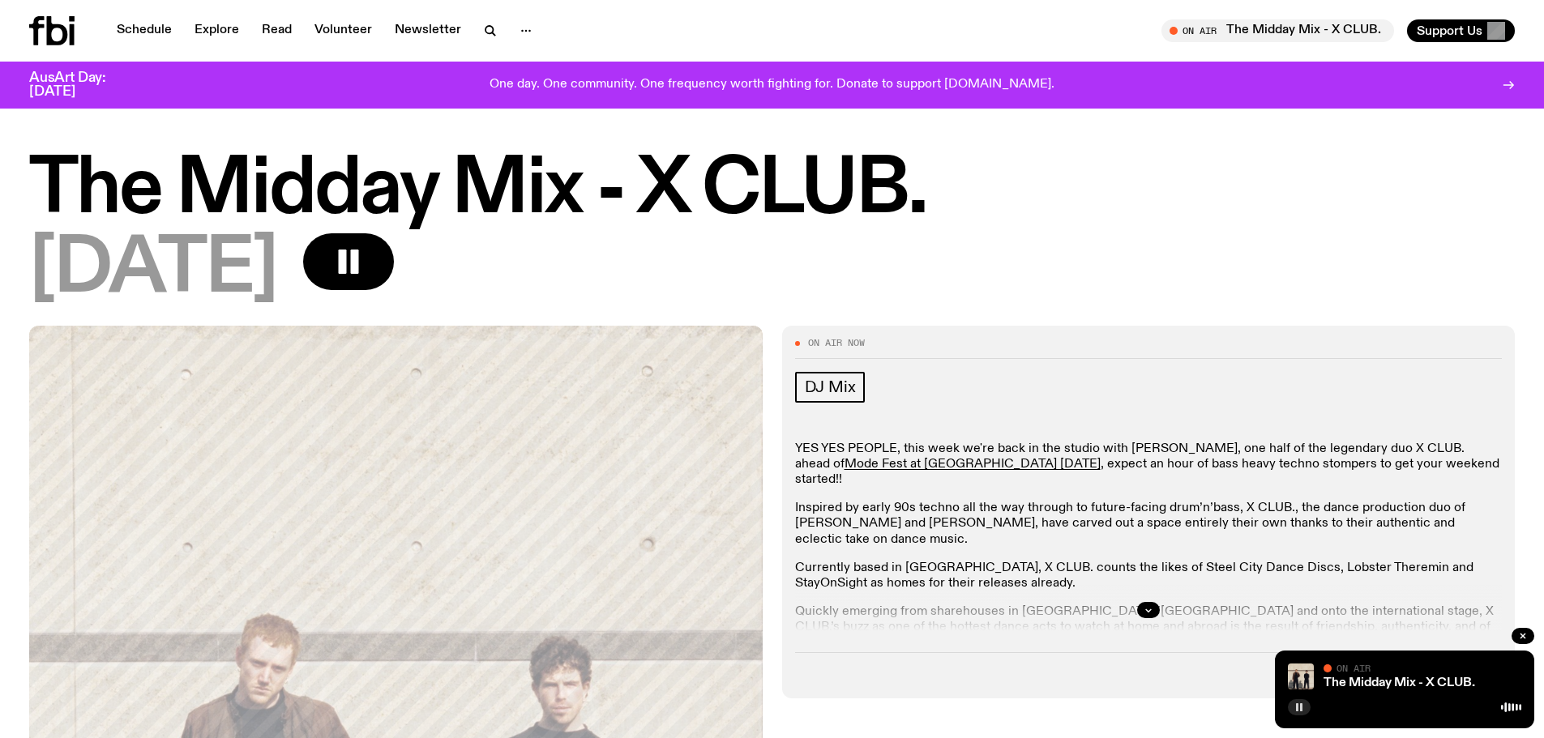
click at [1297, 706] on rect "button" at bounding box center [1297, 708] width 2 height 8
